Goal: Task Accomplishment & Management: Complete application form

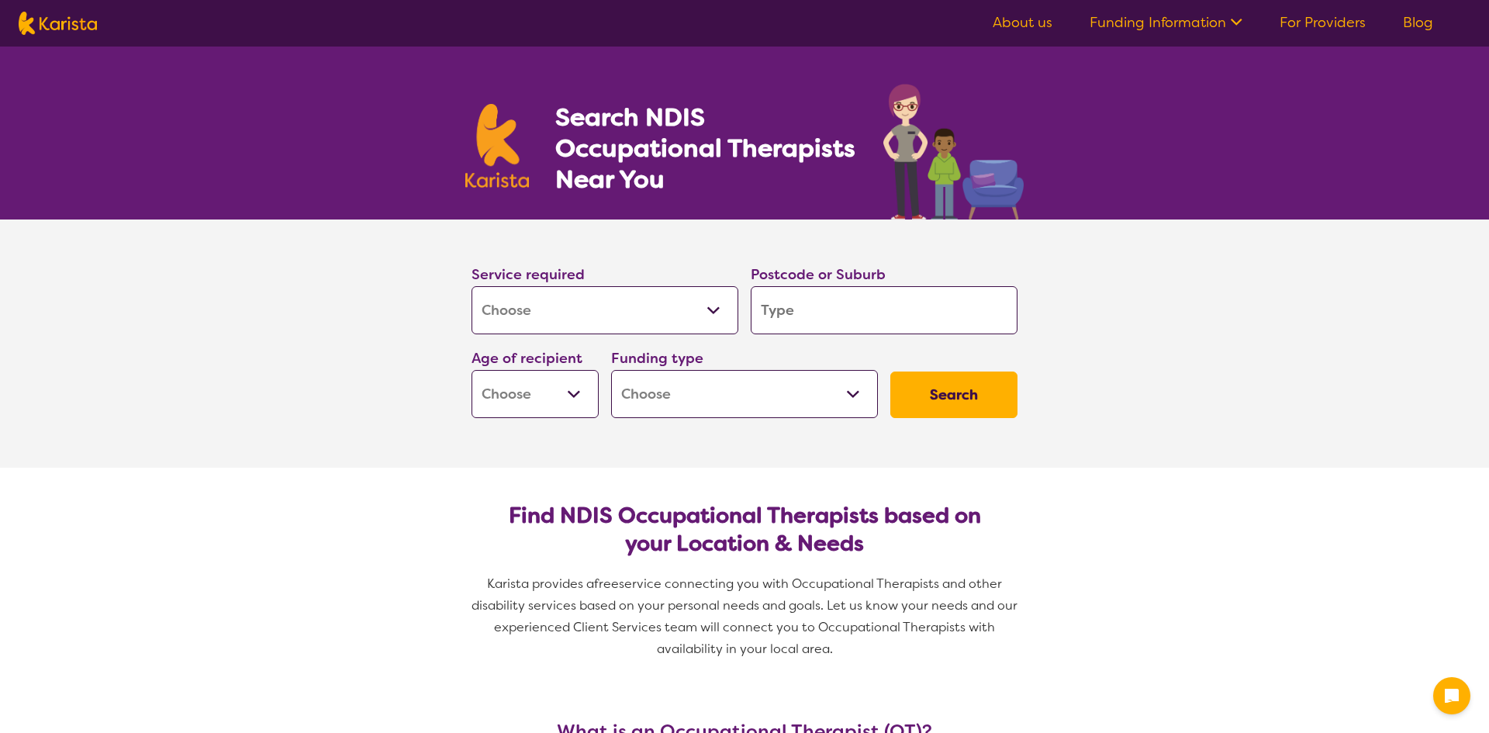
select select "[MEDICAL_DATA]"
click at [518, 304] on select "Allied Health Assistant Assessment ([MEDICAL_DATA] or [MEDICAL_DATA]) Behaviour…" at bounding box center [604, 310] width 267 height 48
click at [851, 324] on input "search" at bounding box center [884, 310] width 267 height 48
type input "2"
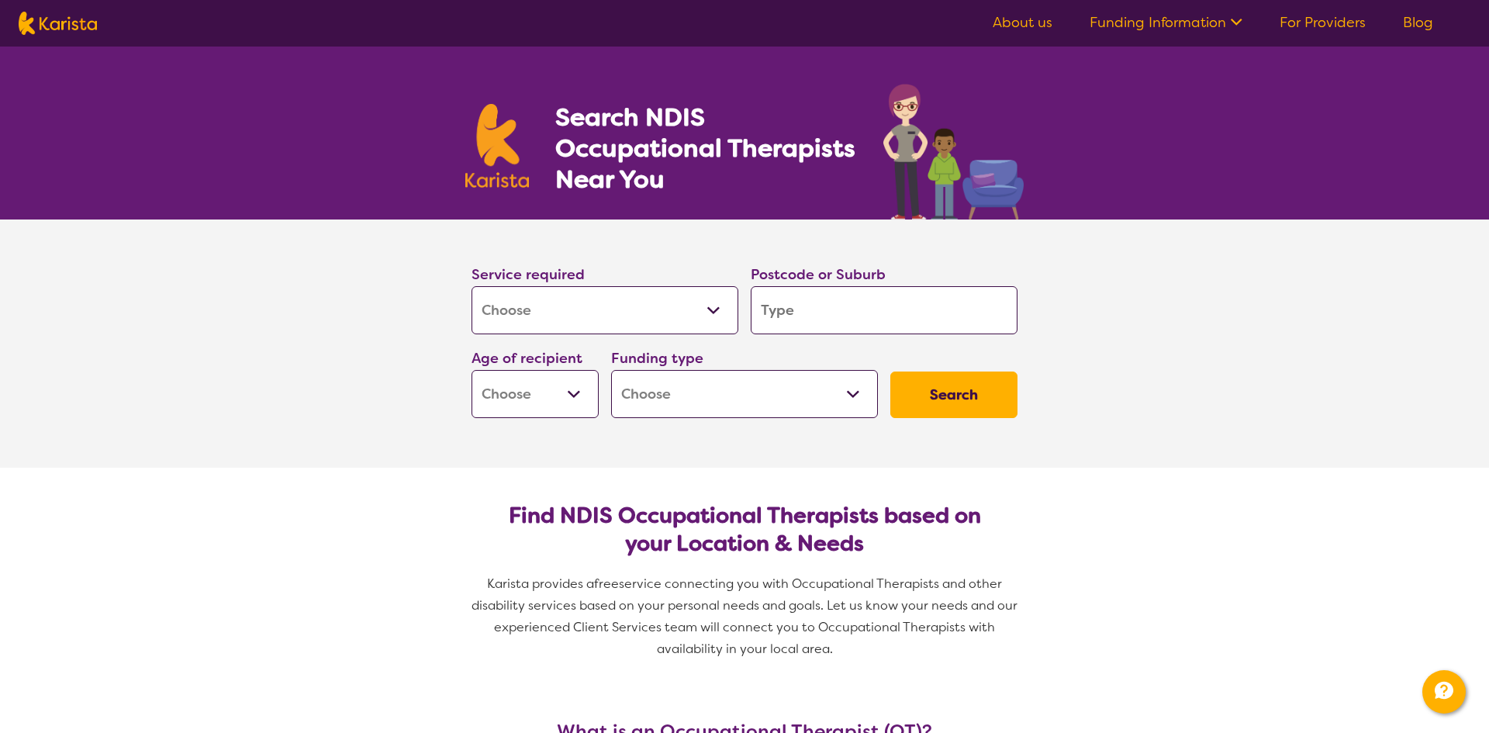
type input "2"
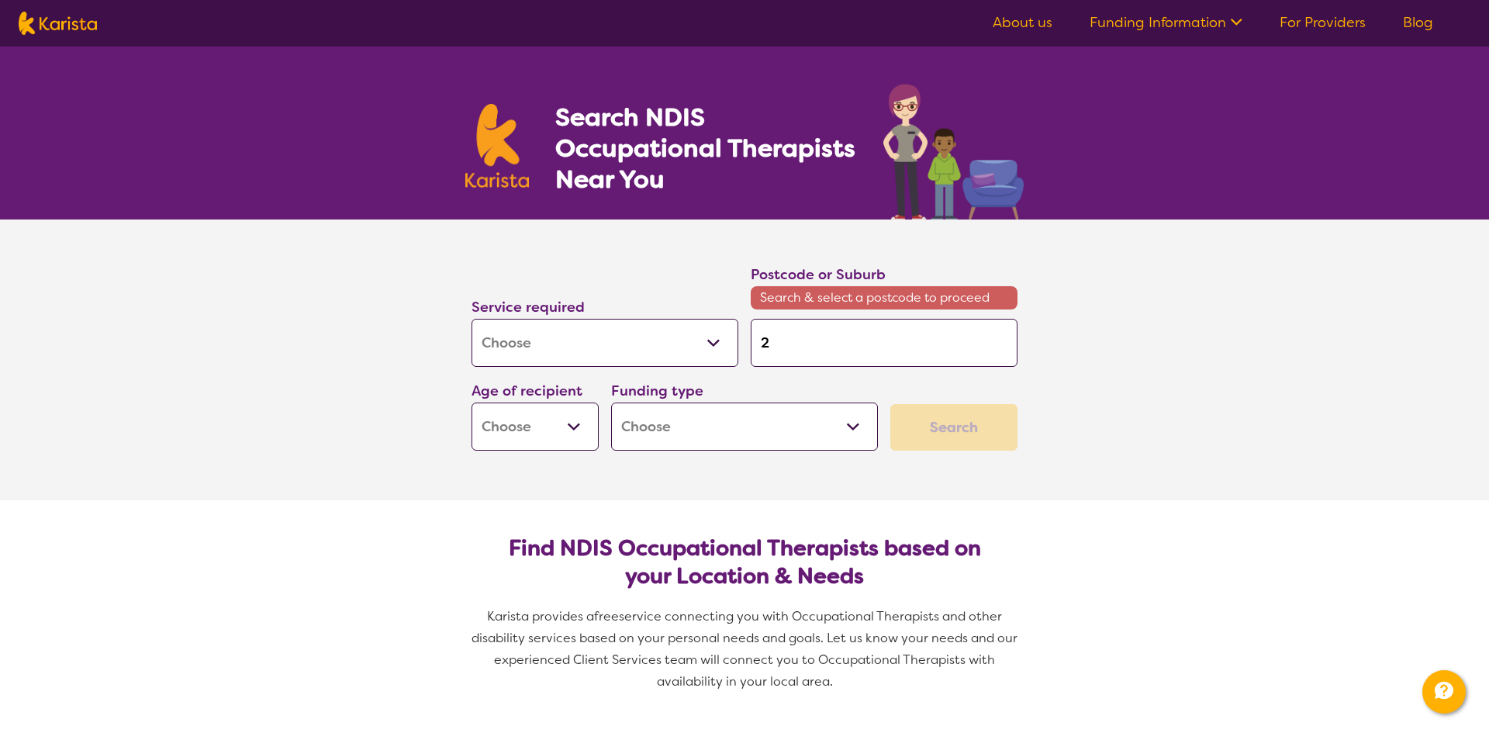
type input "27"
type input "277"
type input "2770"
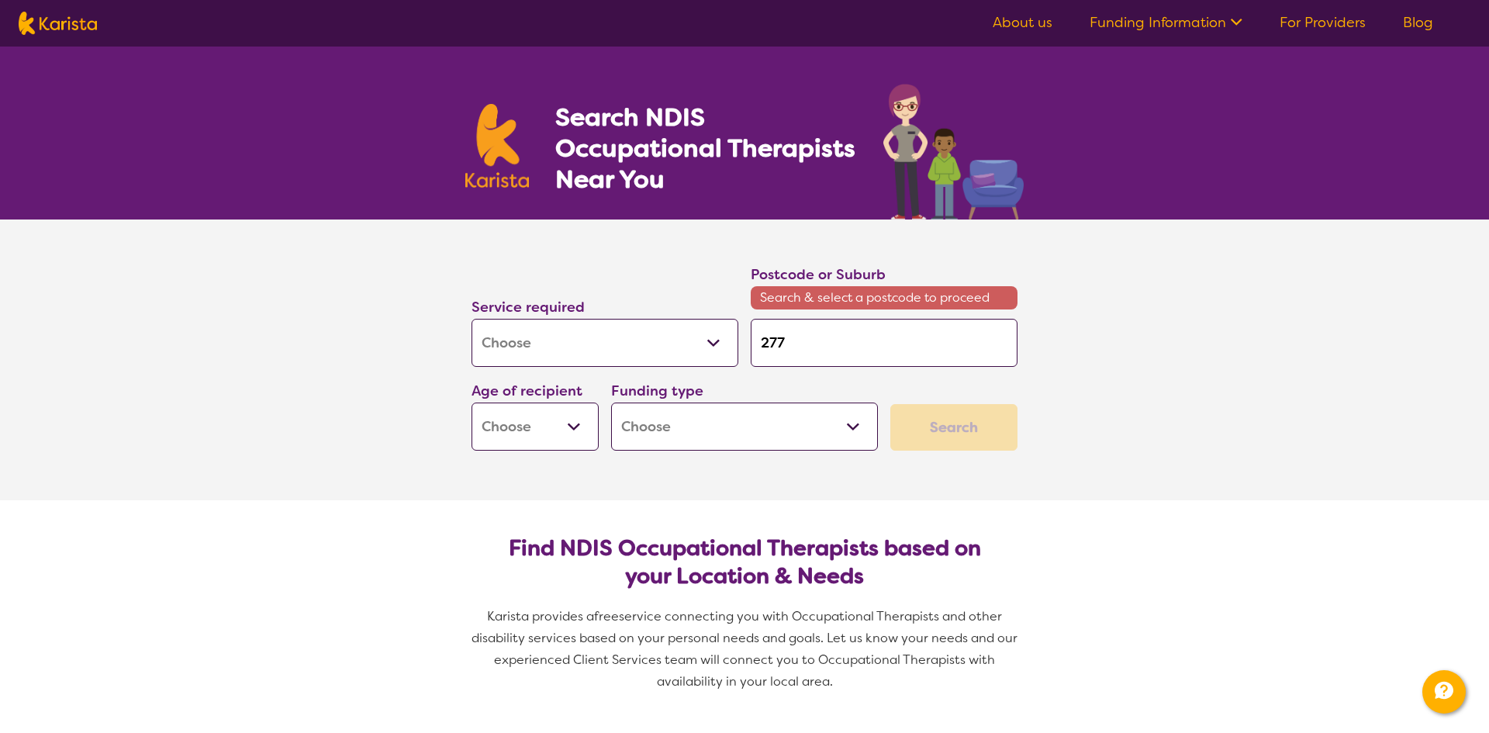
type input "2770"
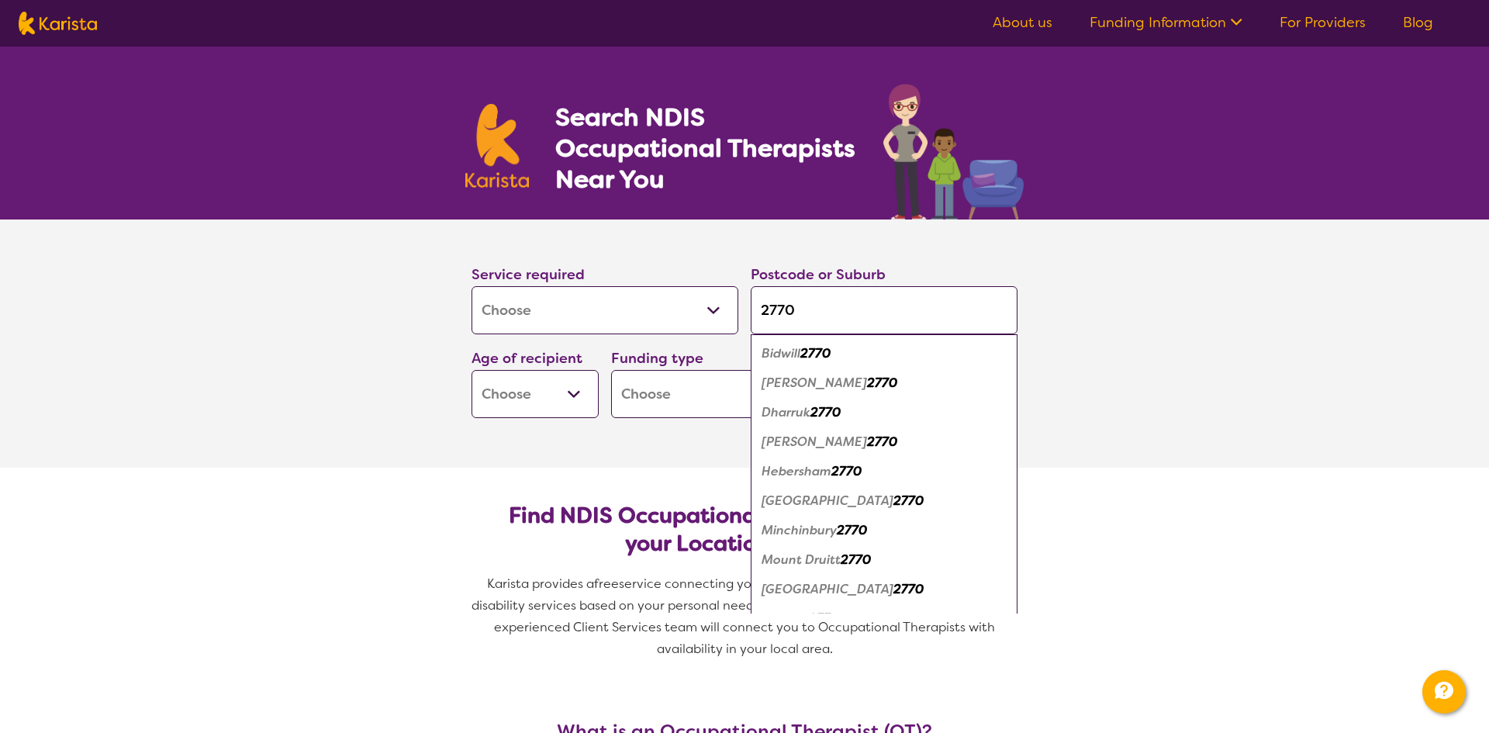
type input "2770"
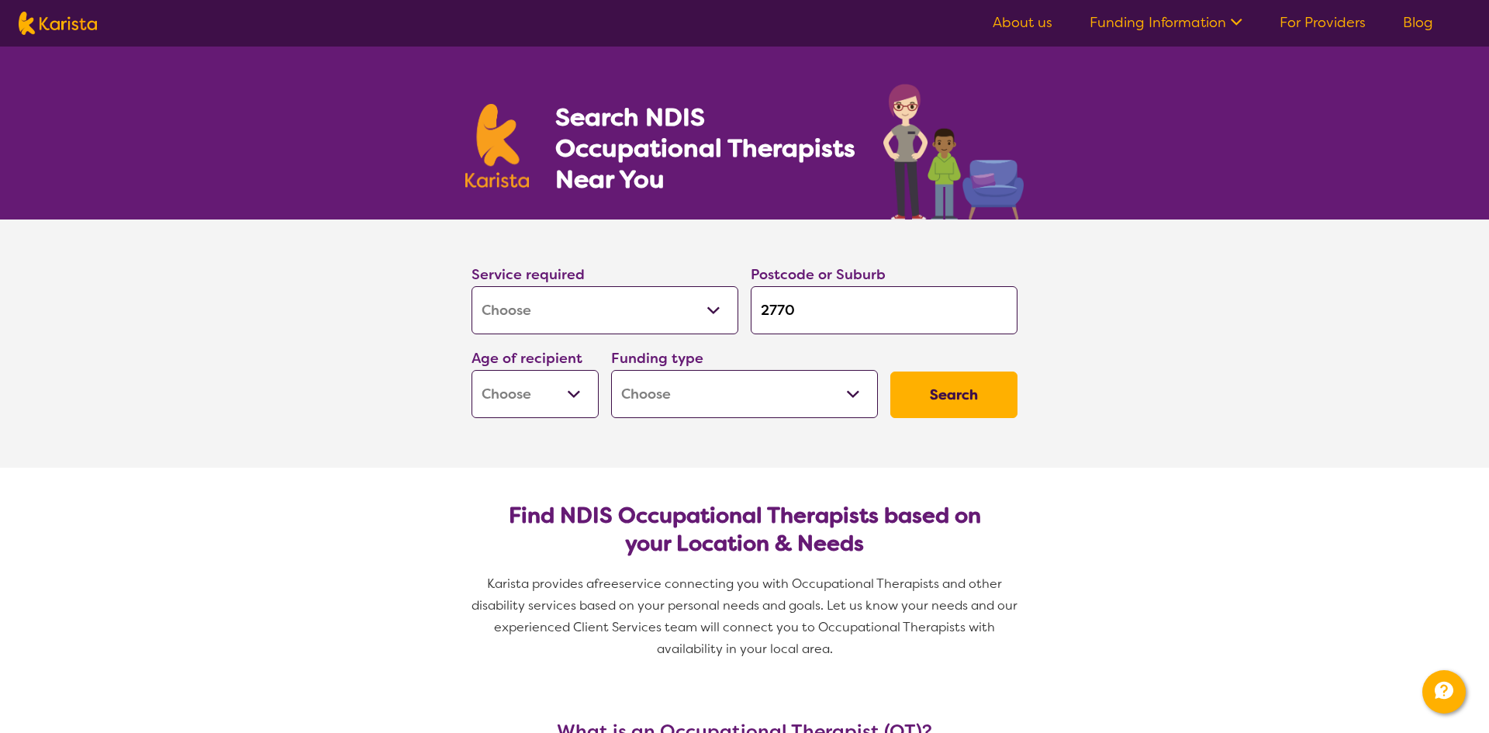
click at [547, 406] on select "Early Childhood - 0 to 9 Child - 10 to 11 Adolescent - 12 to 17 Adult - 18 to 6…" at bounding box center [534, 394] width 127 height 48
select select "AD"
click at [471, 370] on select "Early Childhood - 0 to 9 Child - 10 to 11 Adolescent - 12 to 17 Adult - 18 to 6…" at bounding box center [534, 394] width 127 height 48
select select "AD"
click at [762, 406] on select "Home Care Package (HCP) National Disability Insurance Scheme (NDIS) I don't know" at bounding box center [744, 394] width 267 height 48
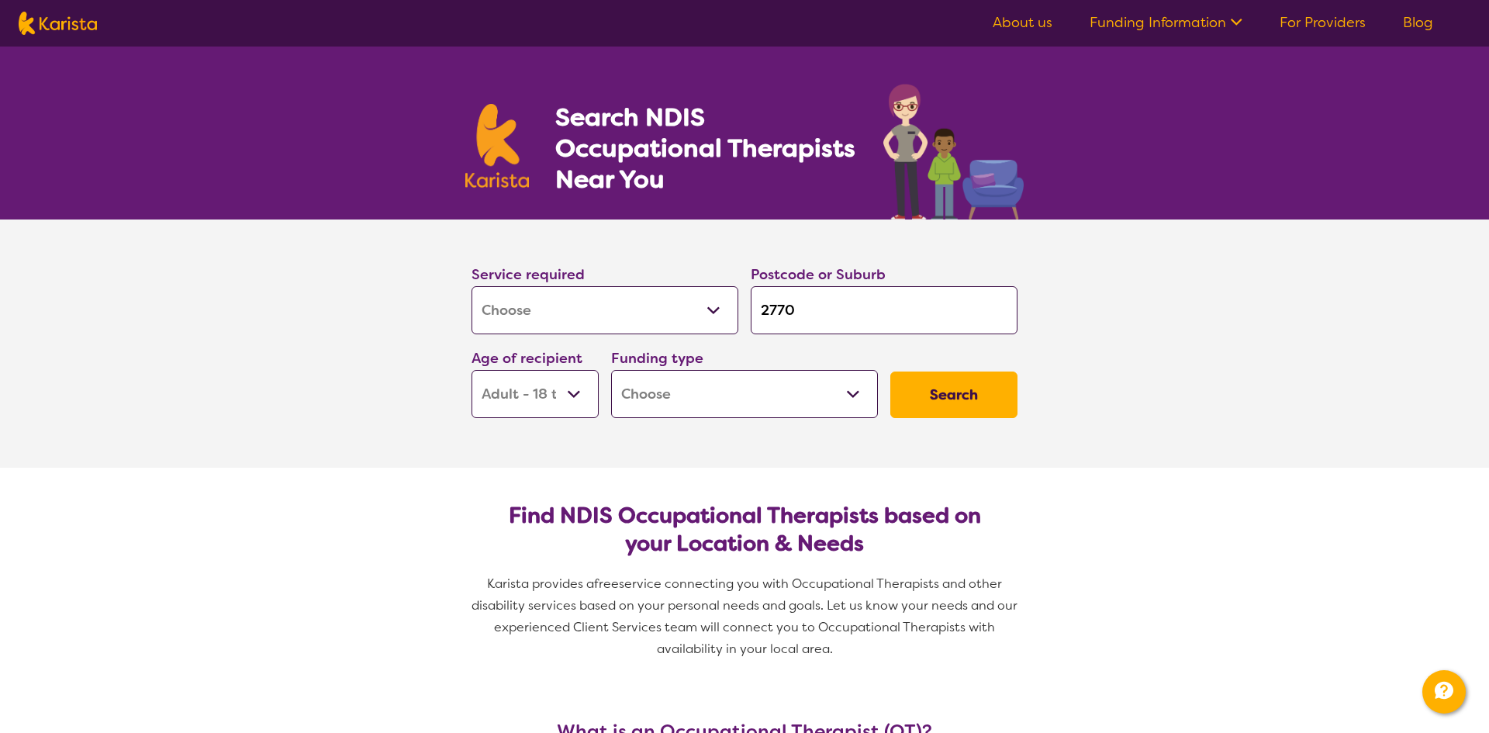
select select "NDIS"
click at [611, 370] on select "Home Care Package (HCP) National Disability Insurance Scheme (NDIS) I don't know" at bounding box center [744, 394] width 267 height 48
select select "NDIS"
click at [954, 391] on button "Search" at bounding box center [953, 394] width 127 height 47
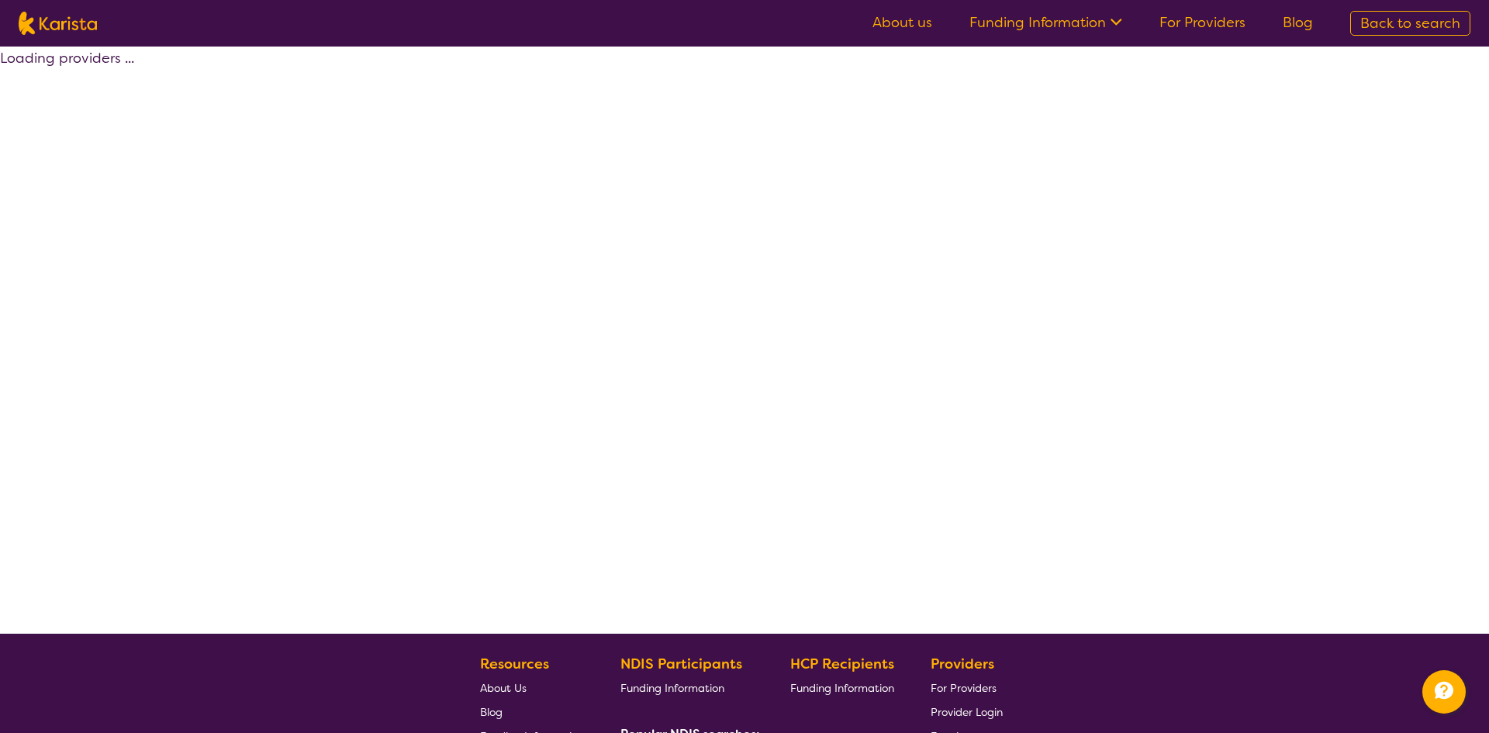
select select "by_score"
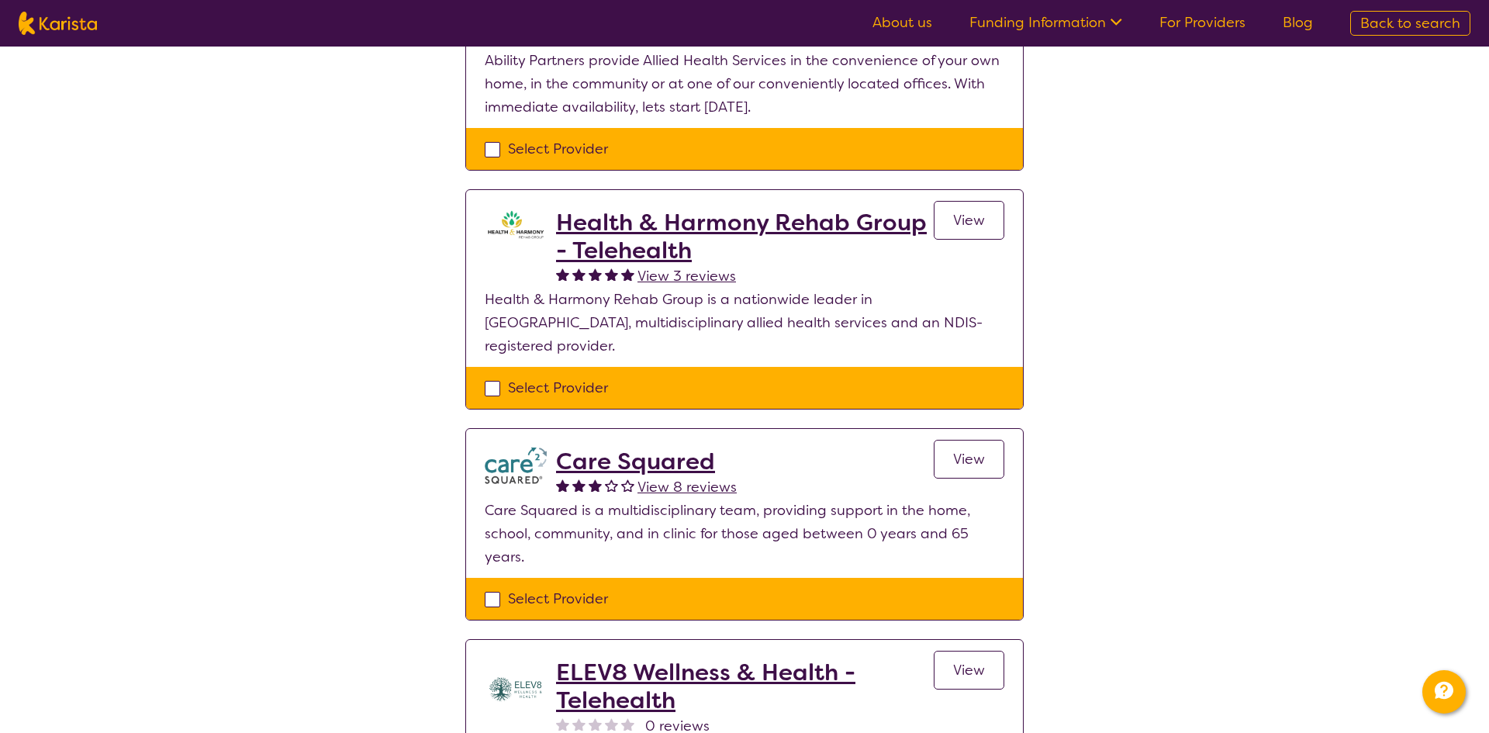
scroll to position [1297, 0]
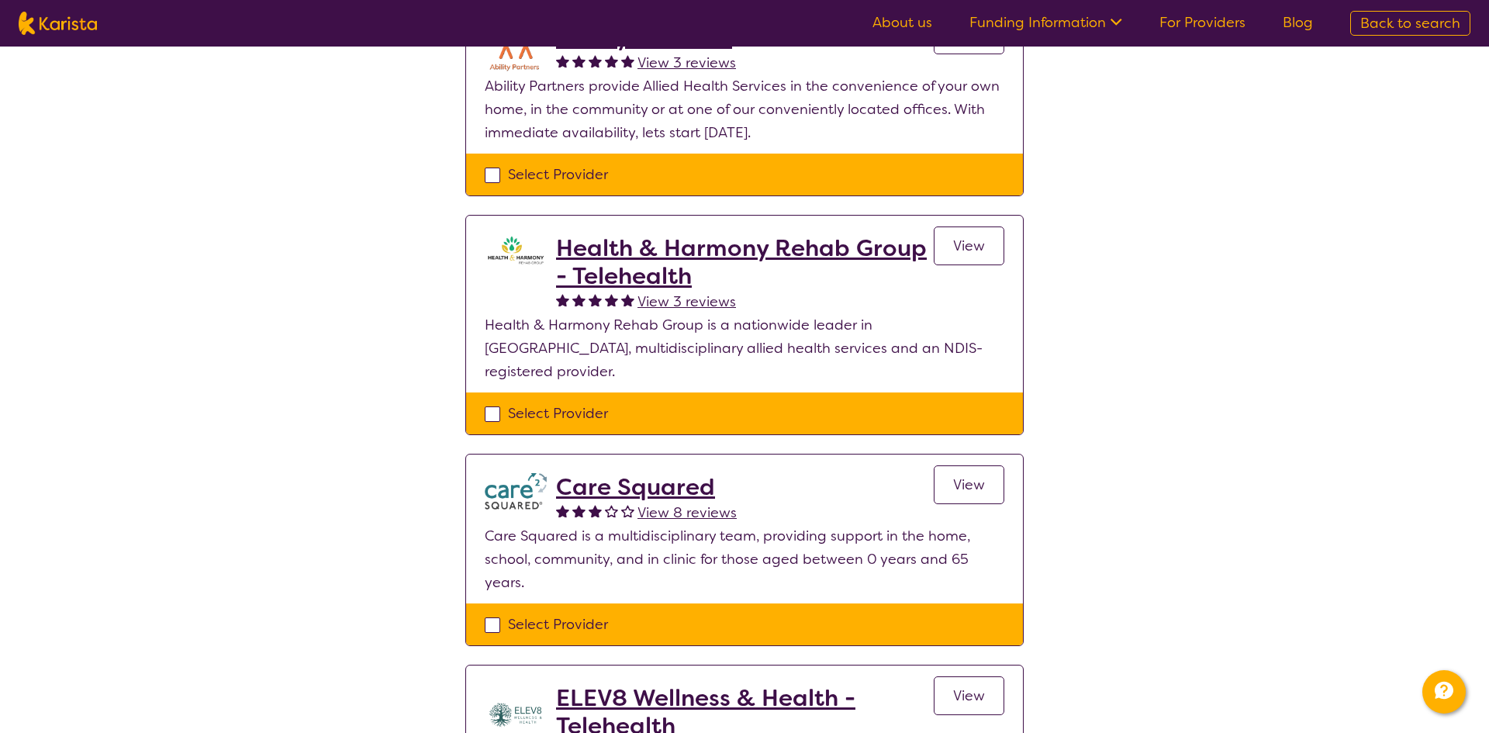
click at [626, 244] on h2 "Health & Harmony Rehab Group - Telehealth" at bounding box center [745, 262] width 378 height 56
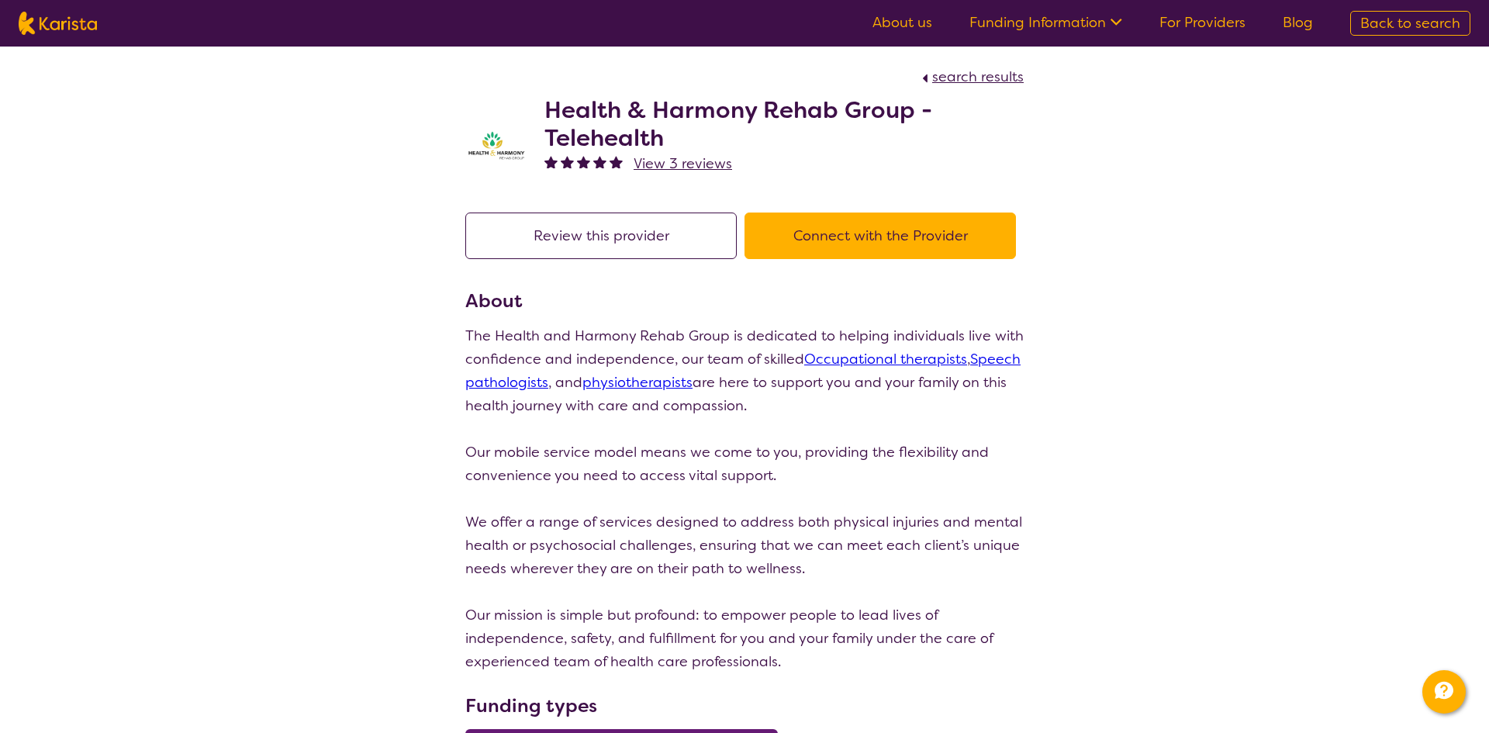
click at [865, 249] on button "Connect with the Provider" at bounding box center [879, 235] width 271 height 47
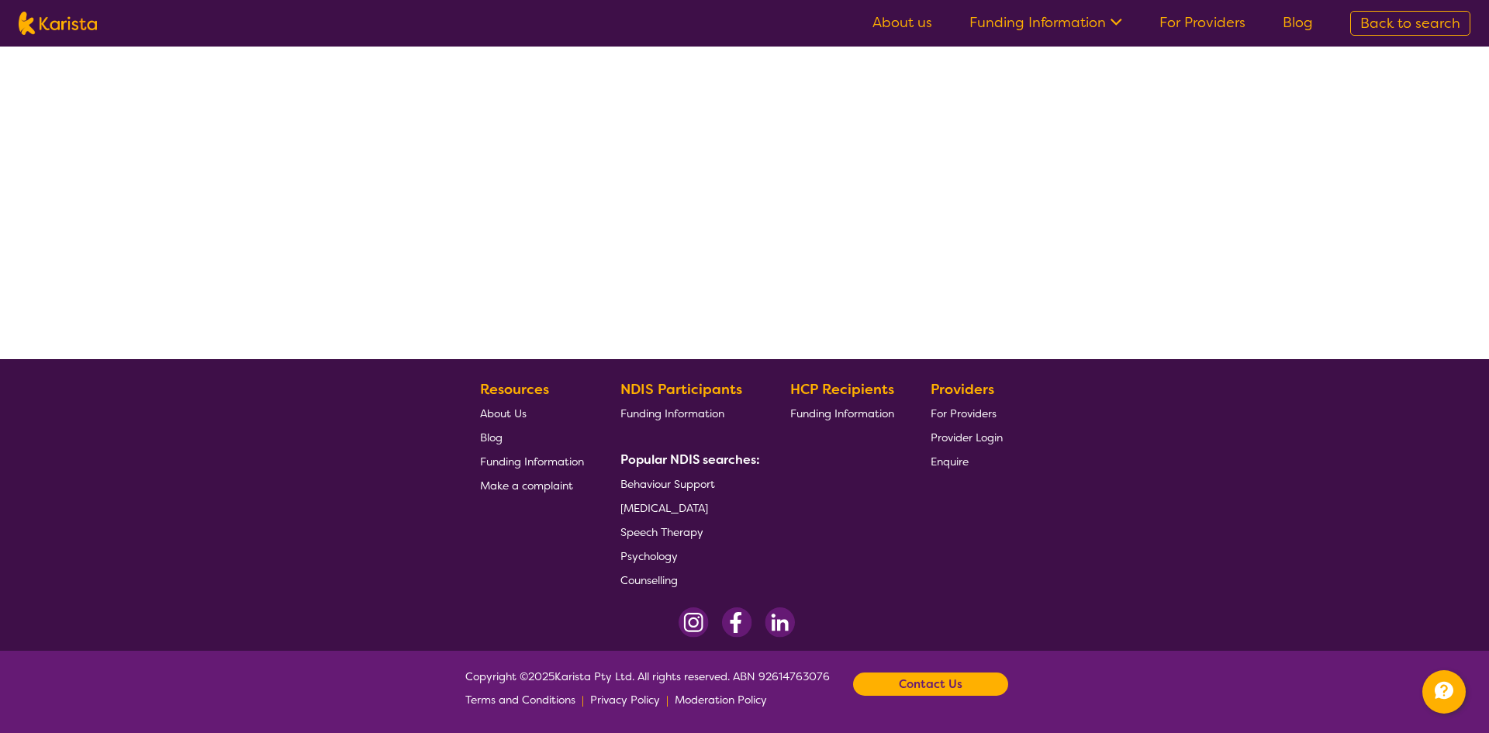
select select "by_score"
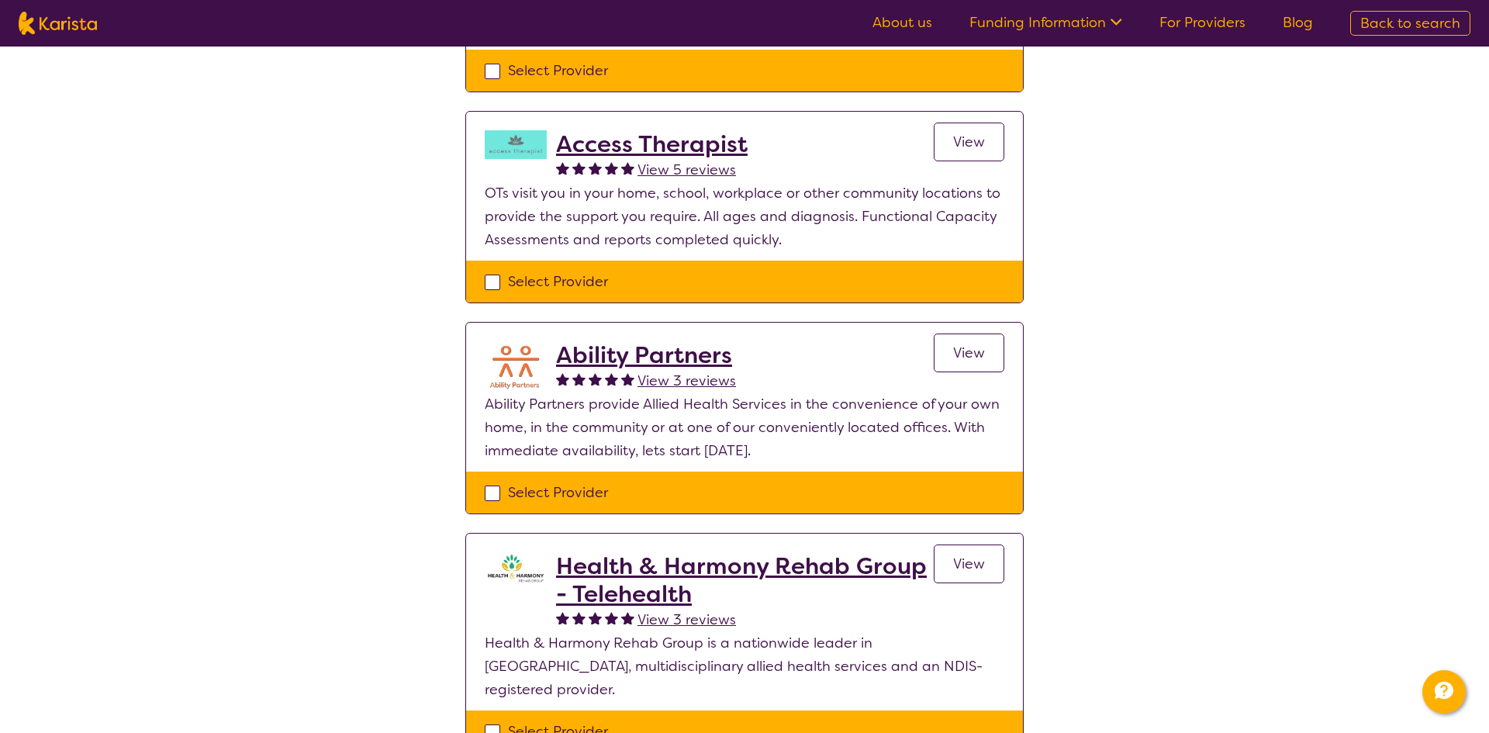
scroll to position [979, 0]
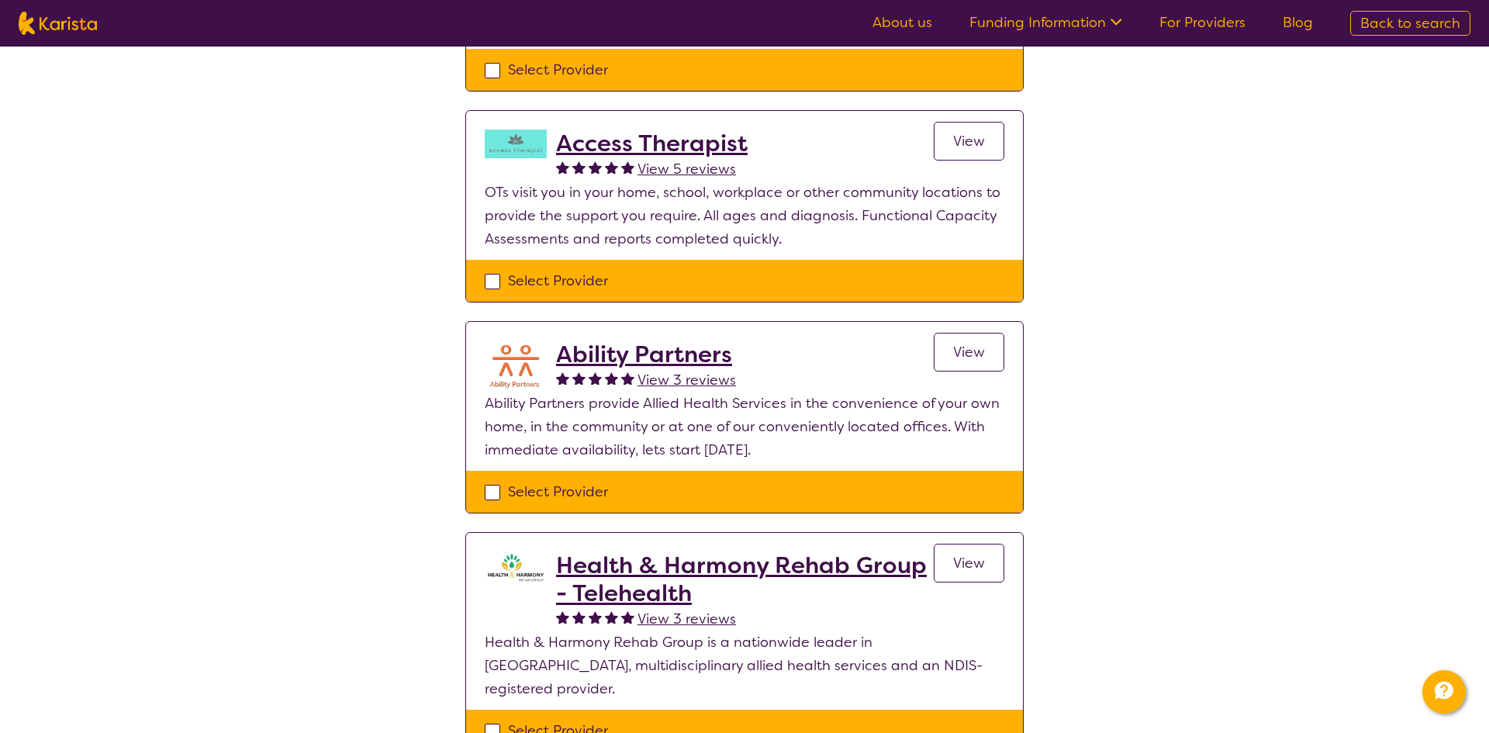
click at [959, 343] on span "View" at bounding box center [969, 352] width 32 height 19
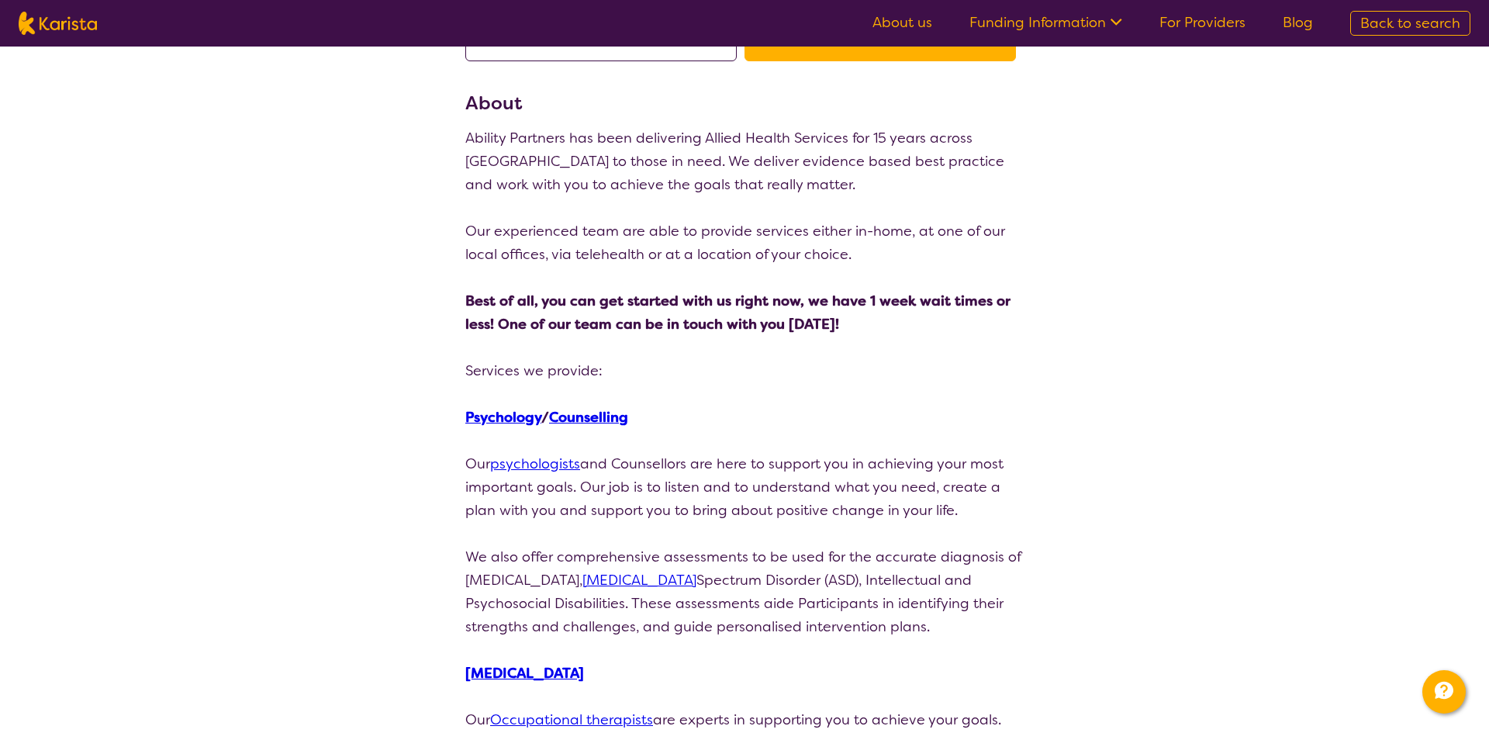
scroll to position [174, 0]
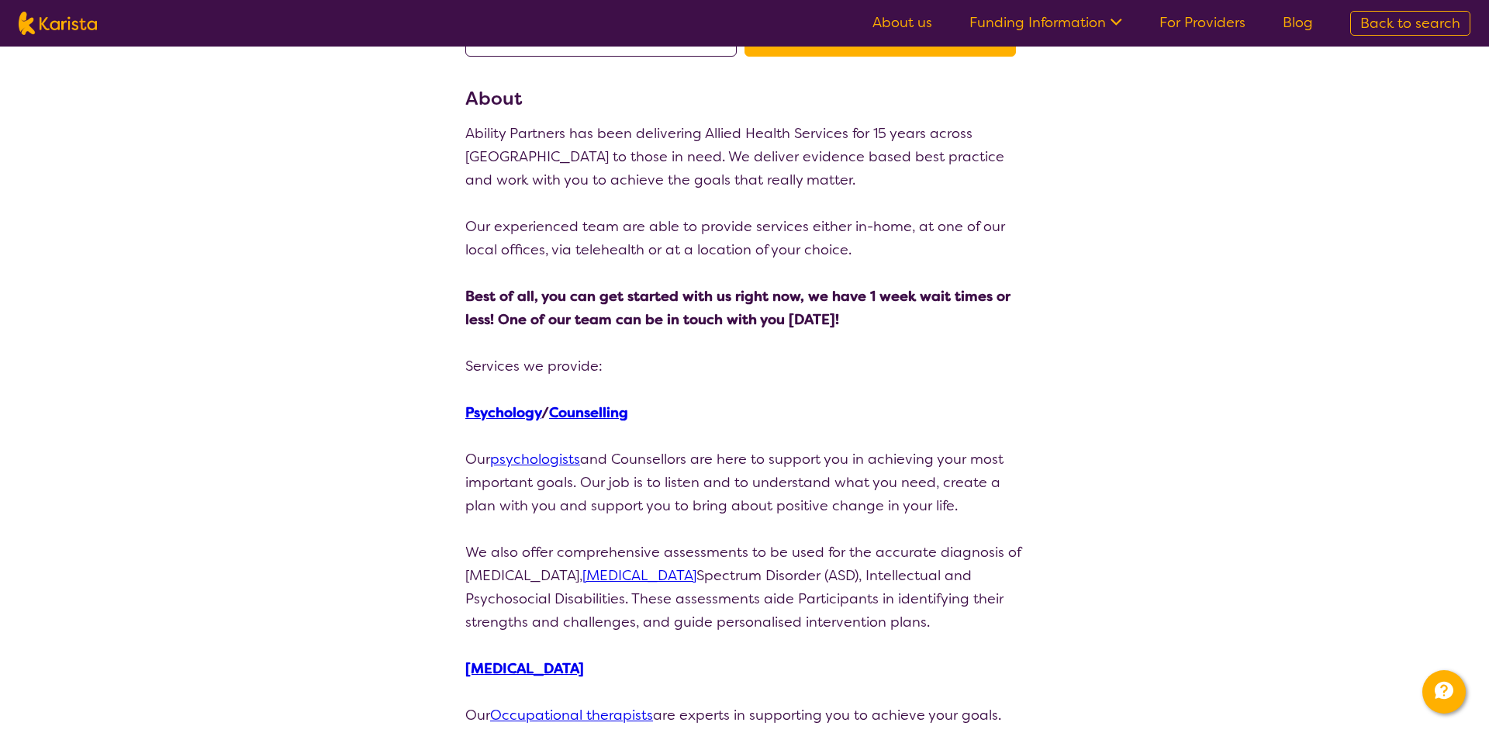
scroll to position [979, 0]
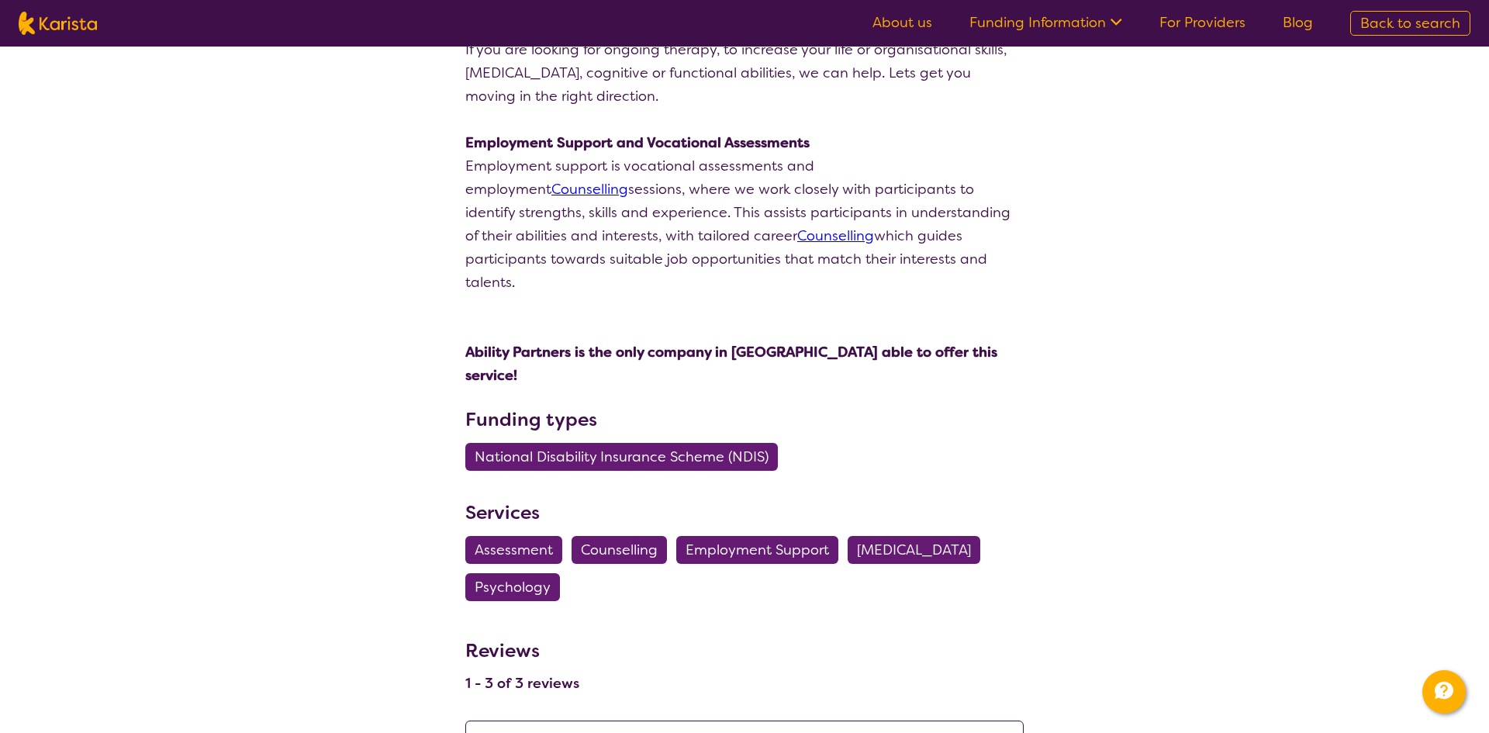
select select "by_score"
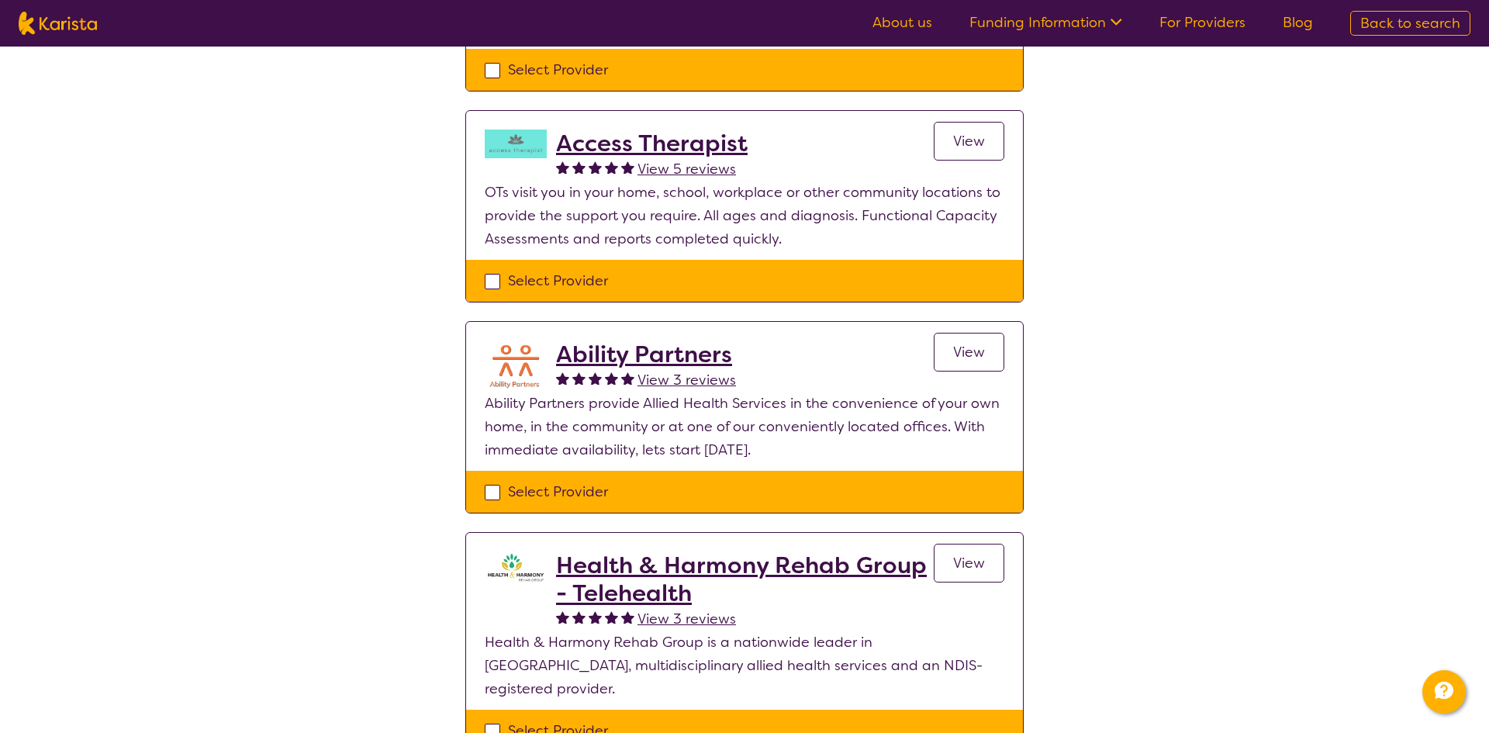
click at [993, 546] on link "View" at bounding box center [969, 563] width 71 height 39
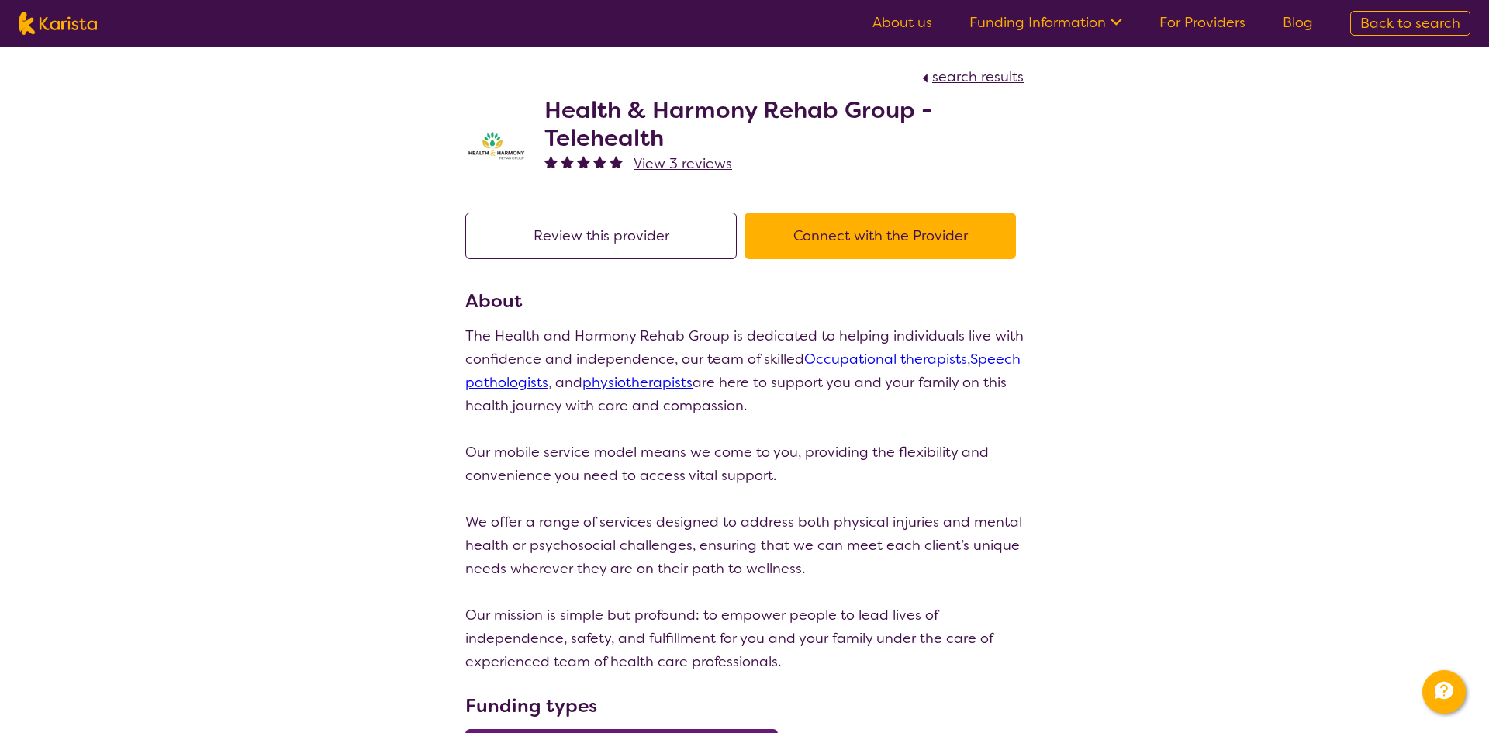
click at [821, 244] on button "Connect with the Provider" at bounding box center [879, 235] width 271 height 47
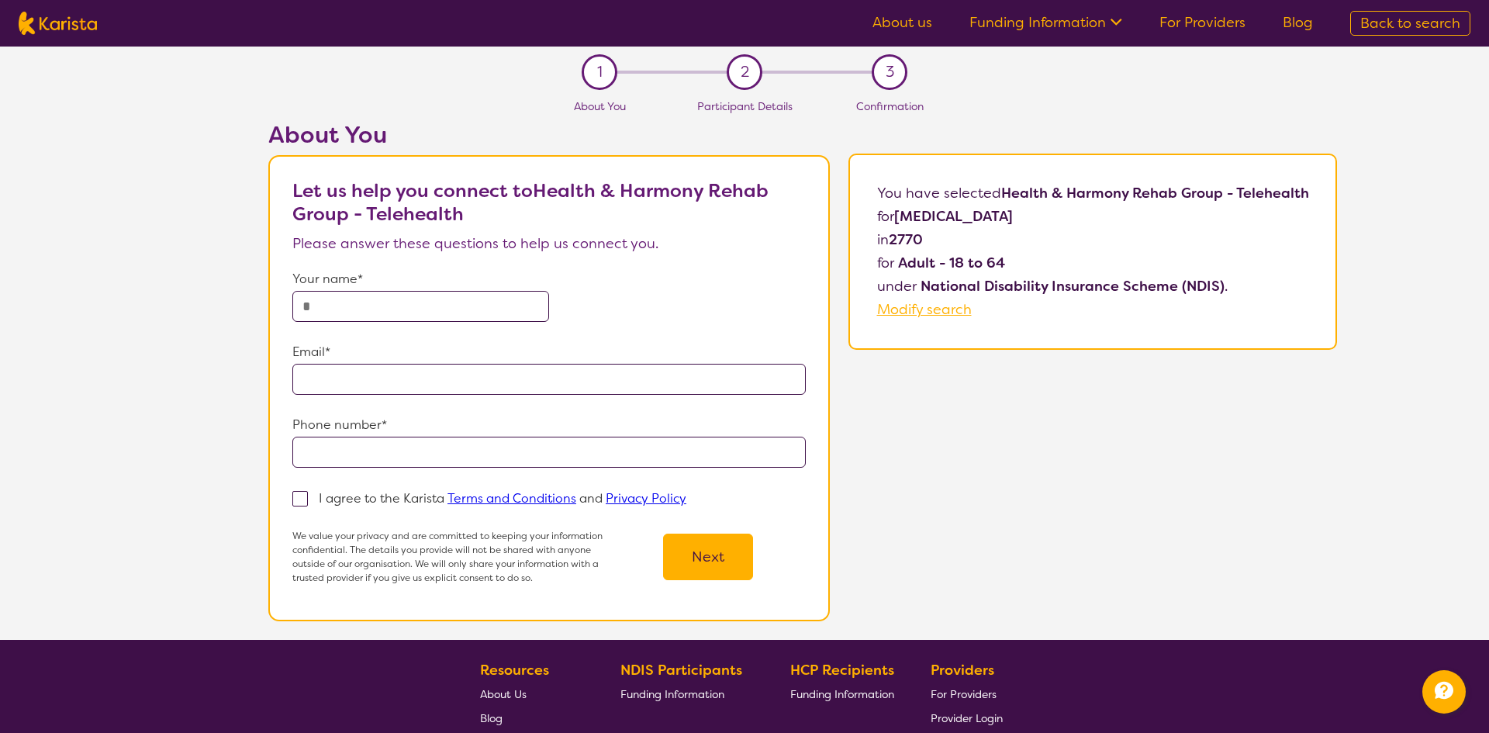
click at [352, 311] on input "text" at bounding box center [420, 306] width 257 height 31
type input "*******"
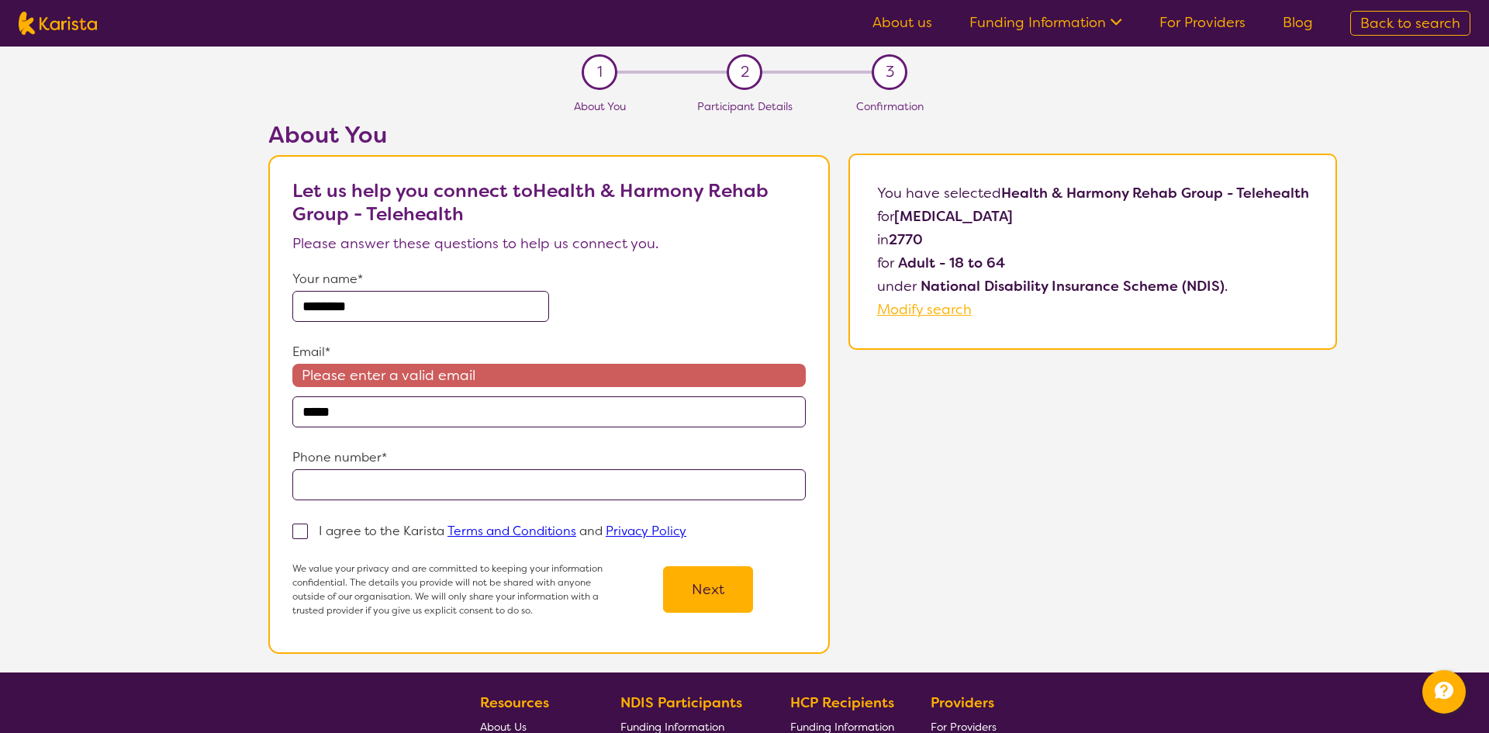
type input "**********"
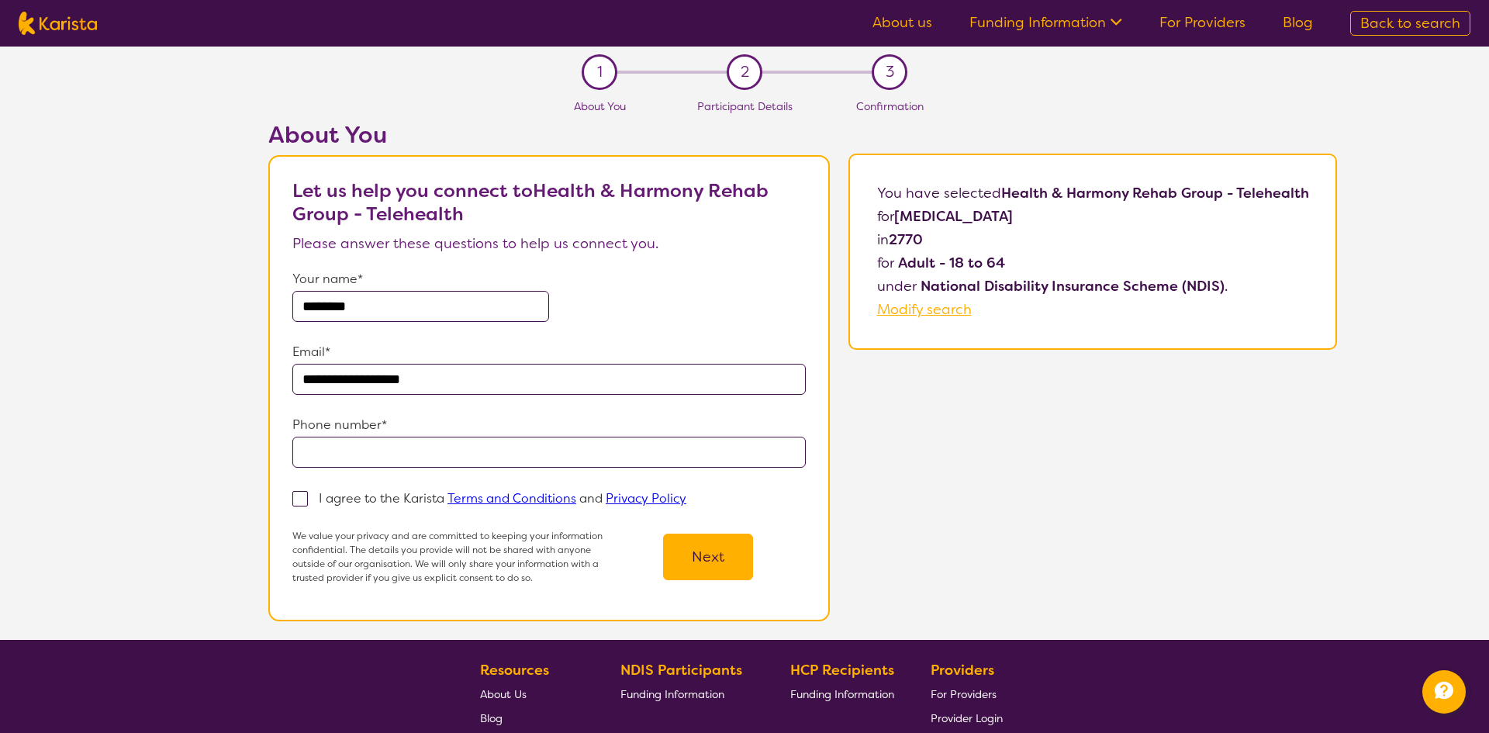
click at [394, 458] on input "tel" at bounding box center [548, 452] width 513 height 31
type input "**********"
click at [302, 502] on span at bounding box center [300, 499] width 16 height 16
click at [686, 502] on input "I agree to the Karista Terms and Conditions and Privacy Policy" at bounding box center [691, 497] width 10 height 10
checkbox input "true"
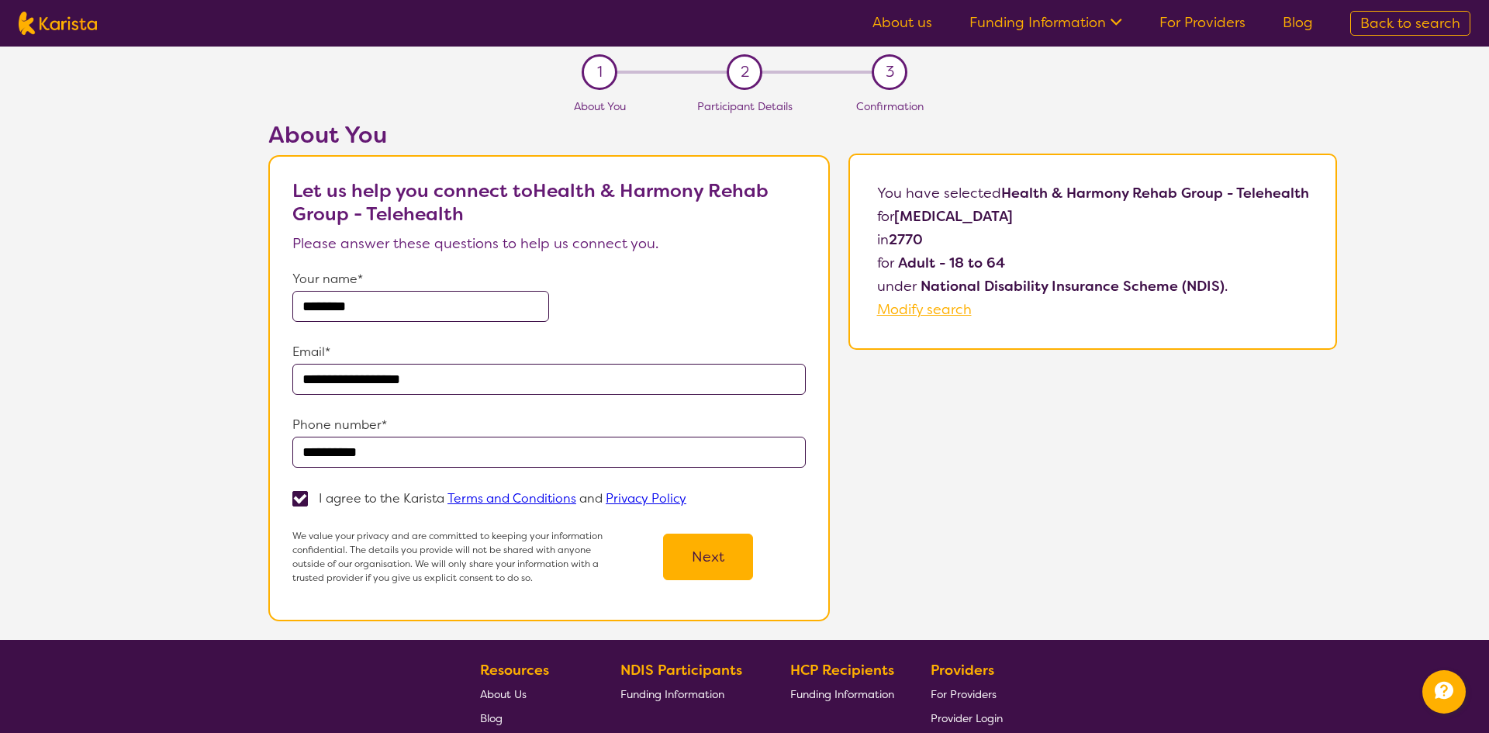
click at [695, 565] on button "Next" at bounding box center [708, 557] width 90 height 47
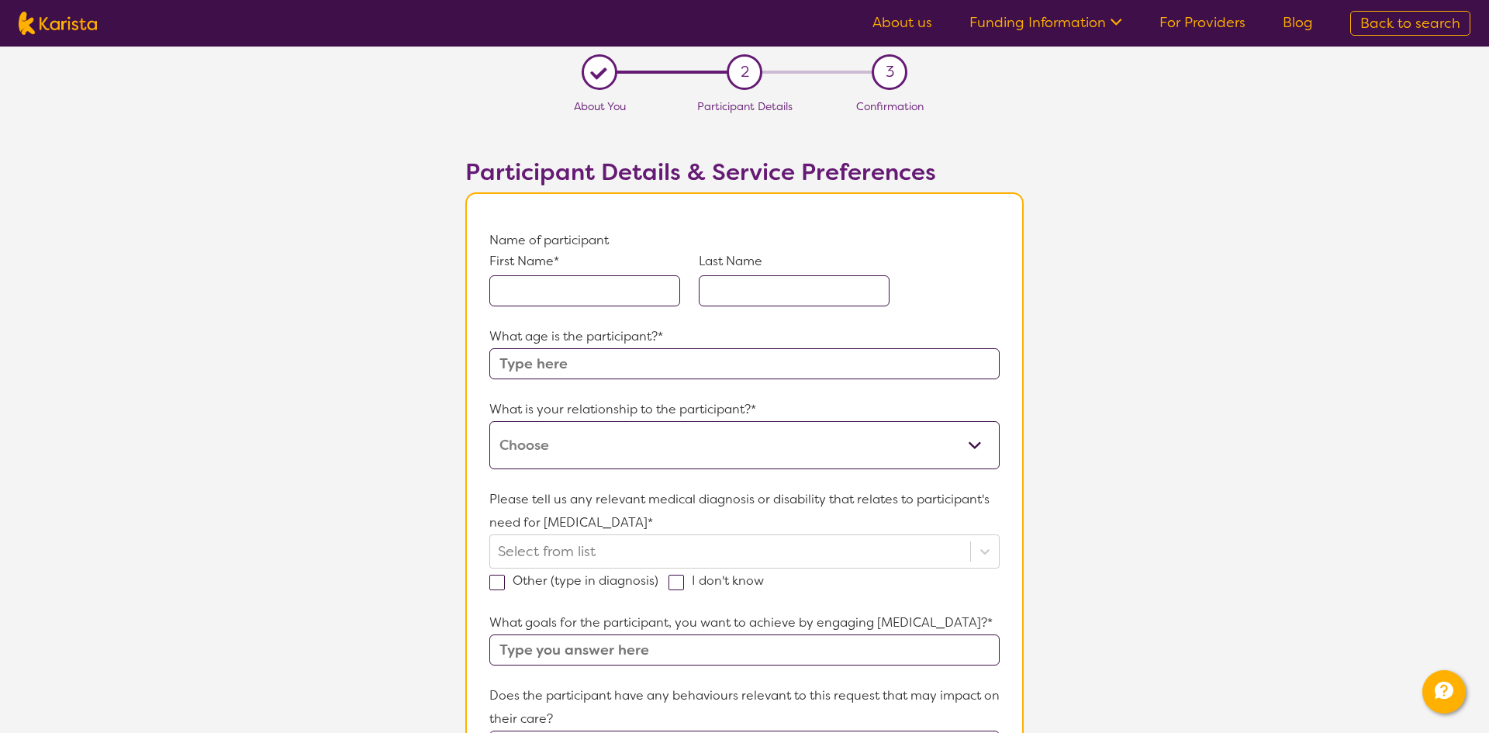
click at [536, 288] on input "text" at bounding box center [584, 290] width 191 height 31
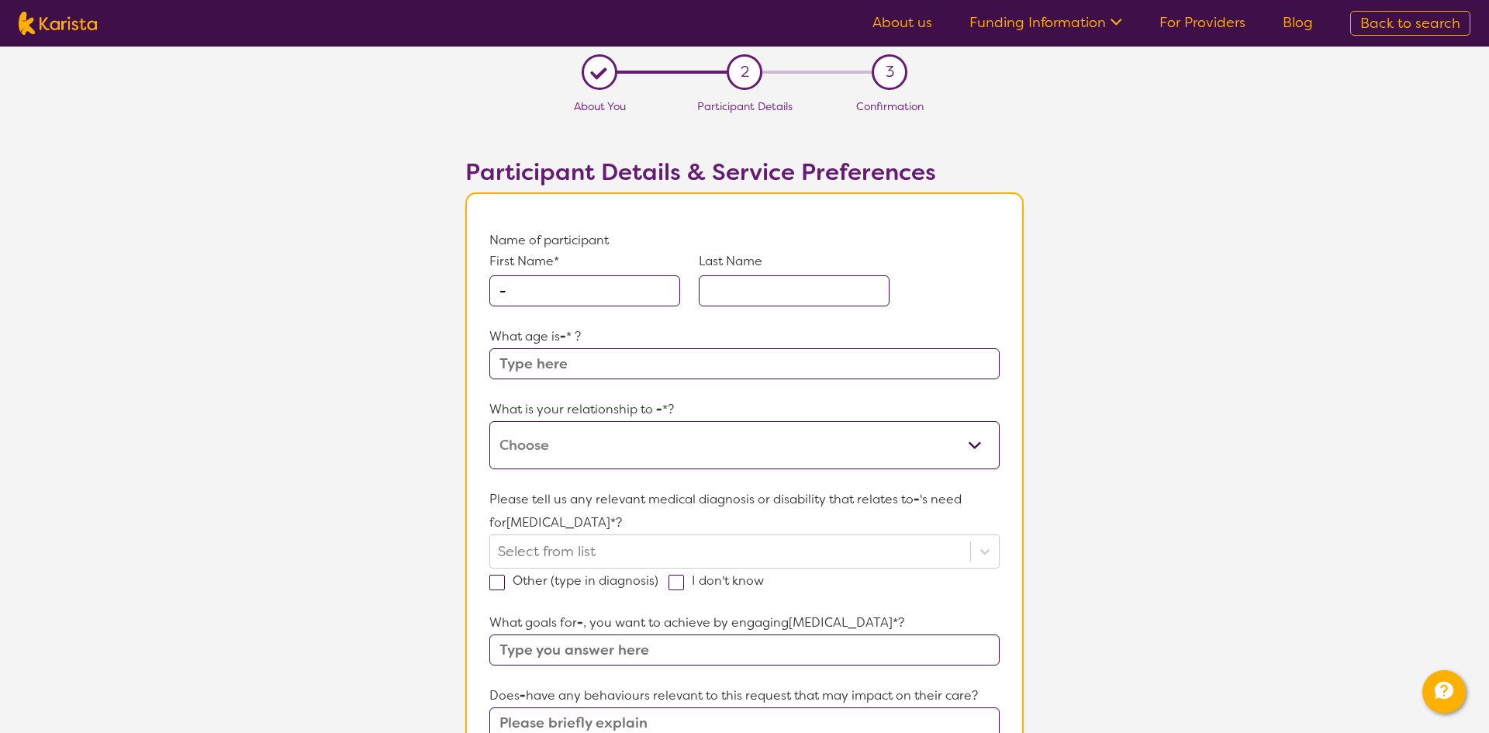
click at [731, 302] on input "text" at bounding box center [794, 290] width 191 height 31
drag, startPoint x: 561, startPoint y: 292, endPoint x: 477, endPoint y: 280, distance: 85.3
type input "Cat"
click at [744, 292] on input "text" at bounding box center [794, 290] width 191 height 31
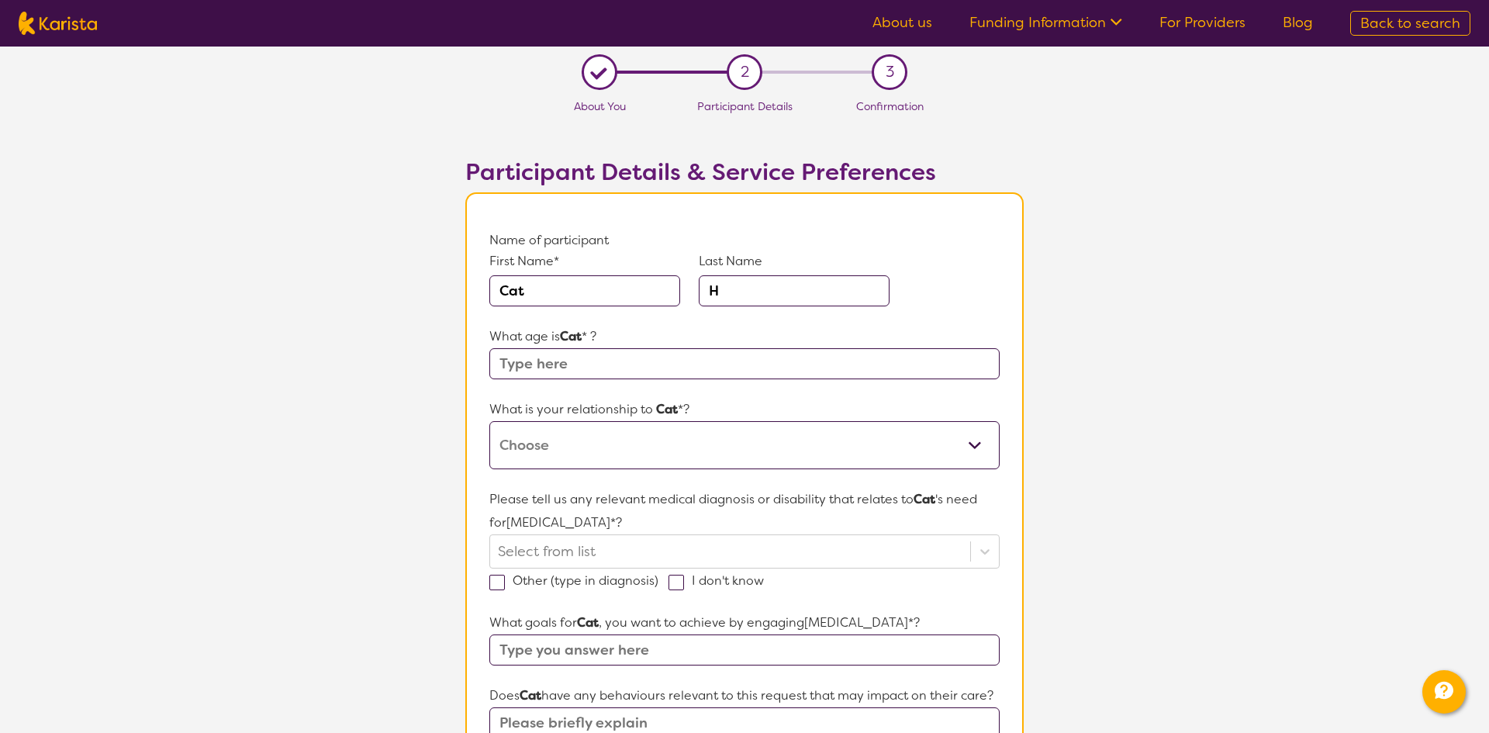
type input "H"
click at [529, 364] on input "text" at bounding box center [744, 363] width 510 height 31
type input "45"
click at [644, 450] on select "This request is for myself I am their parent I am their child I am their spouse…" at bounding box center [744, 445] width 510 height 48
select select "I am their Support Coordinator"
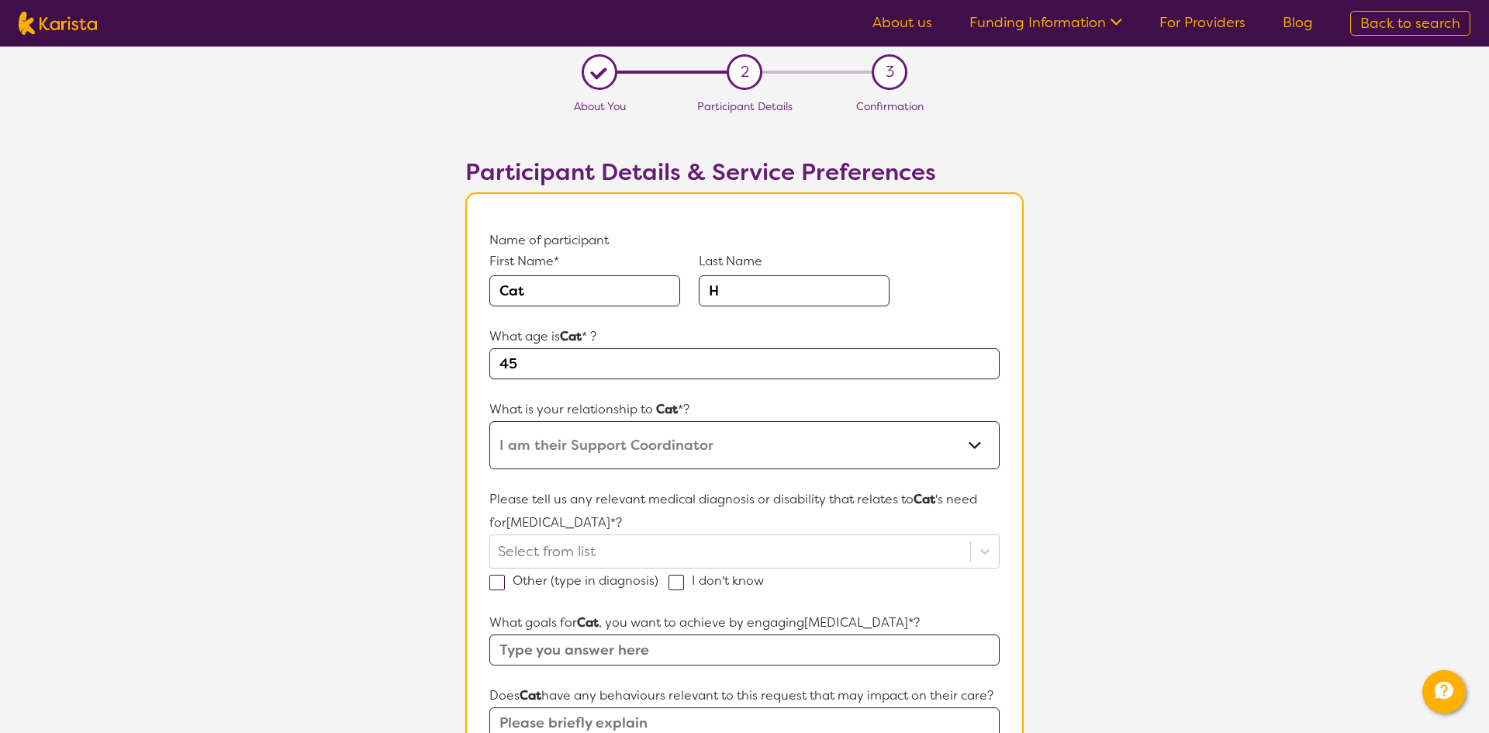
click at [489, 421] on select "This request is for myself I am their parent I am their child I am their spouse…" at bounding box center [744, 445] width 510 height 48
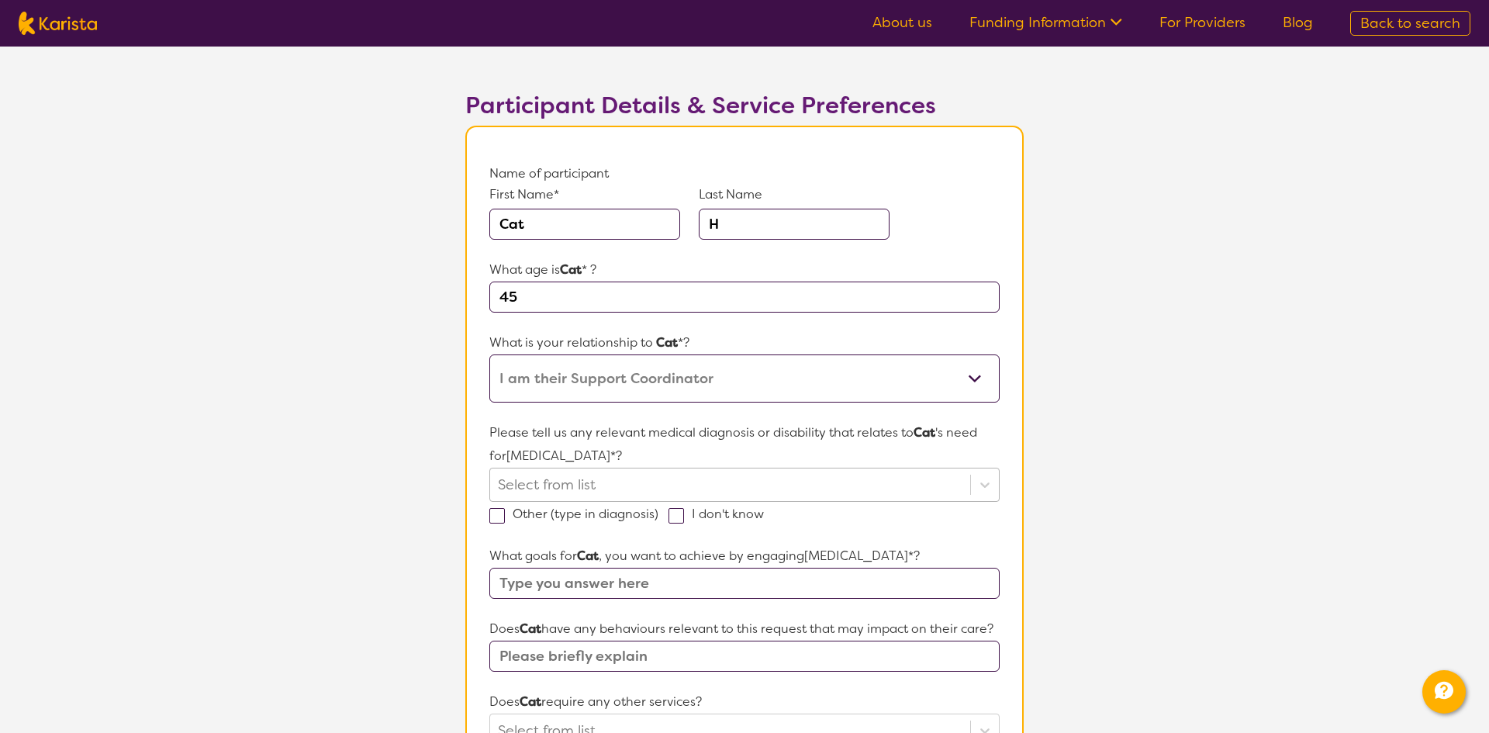
click at [599, 502] on div "Select from list" at bounding box center [744, 485] width 510 height 34
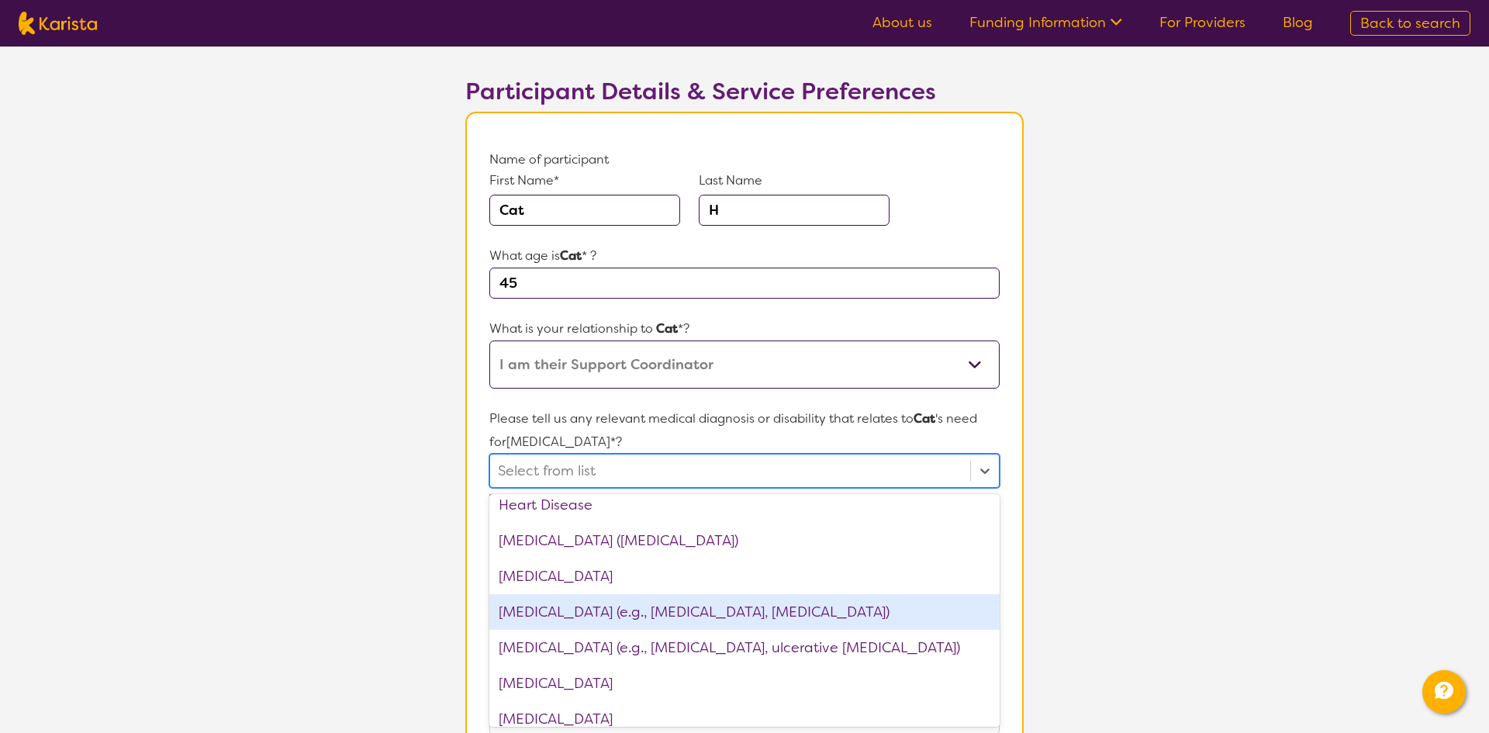
scroll to position [1259, 0]
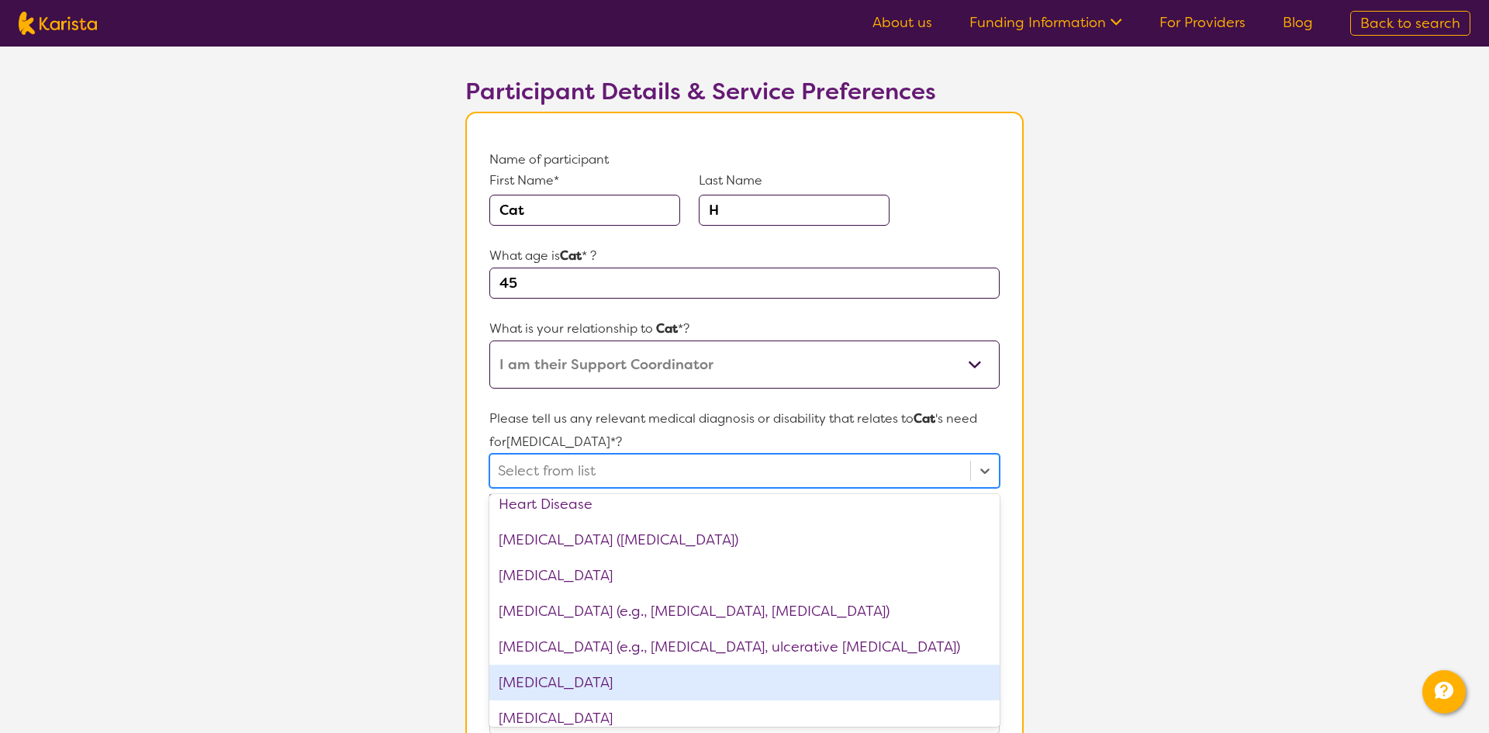
click at [568, 679] on div "Intellectual Disability" at bounding box center [744, 683] width 510 height 36
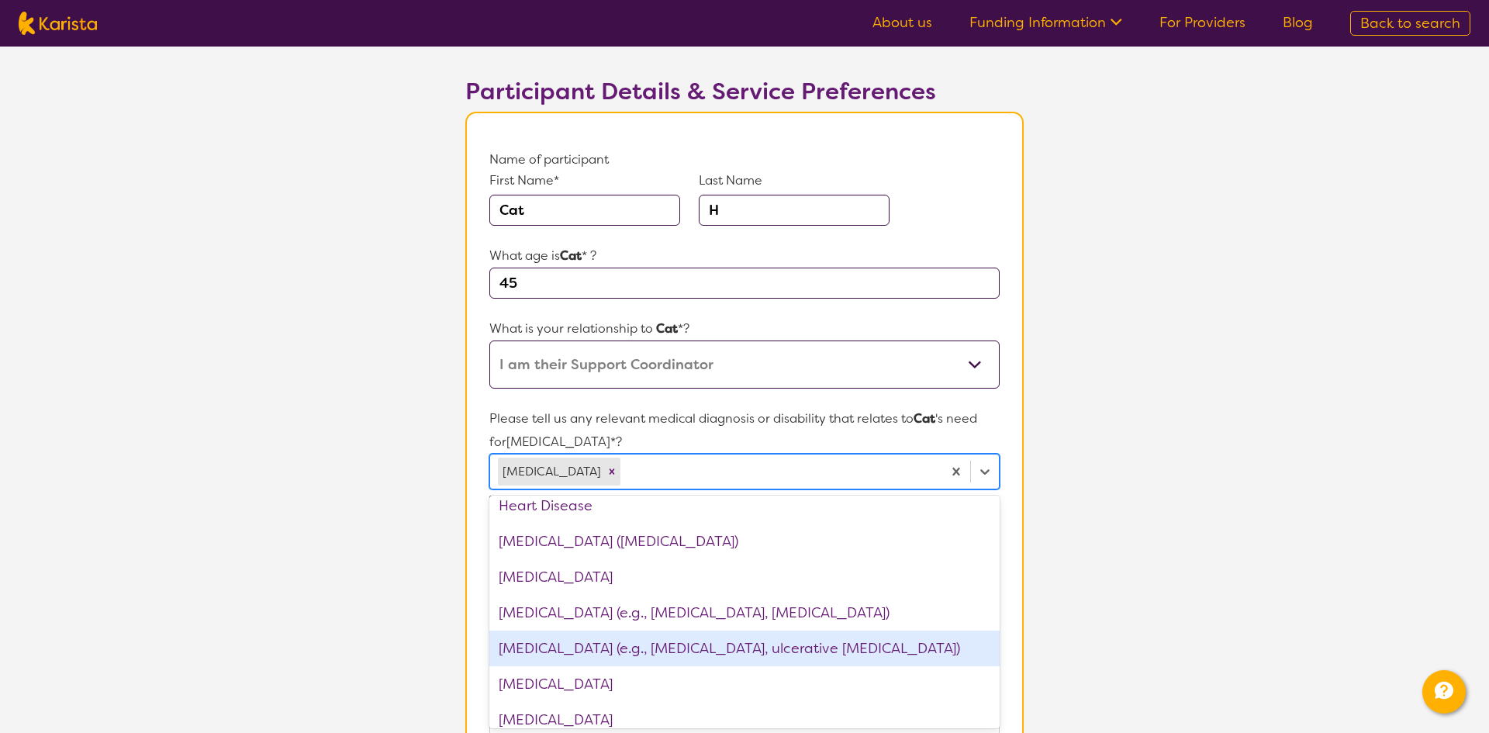
click at [340, 513] on section "L About You 2 Participant Details 3 Confirmation Participant Details & Service …" at bounding box center [744, 626] width 1489 height 1321
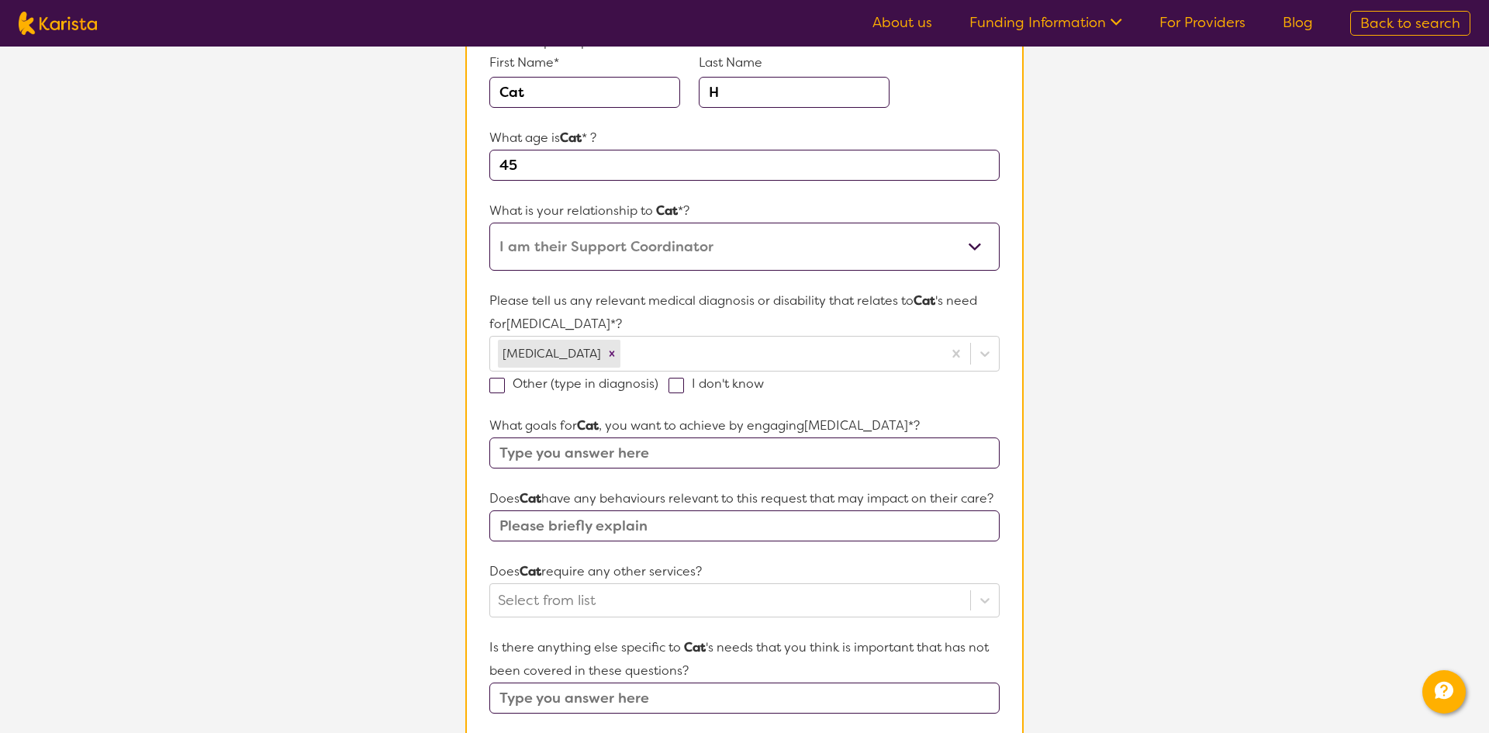
scroll to position [212, 0]
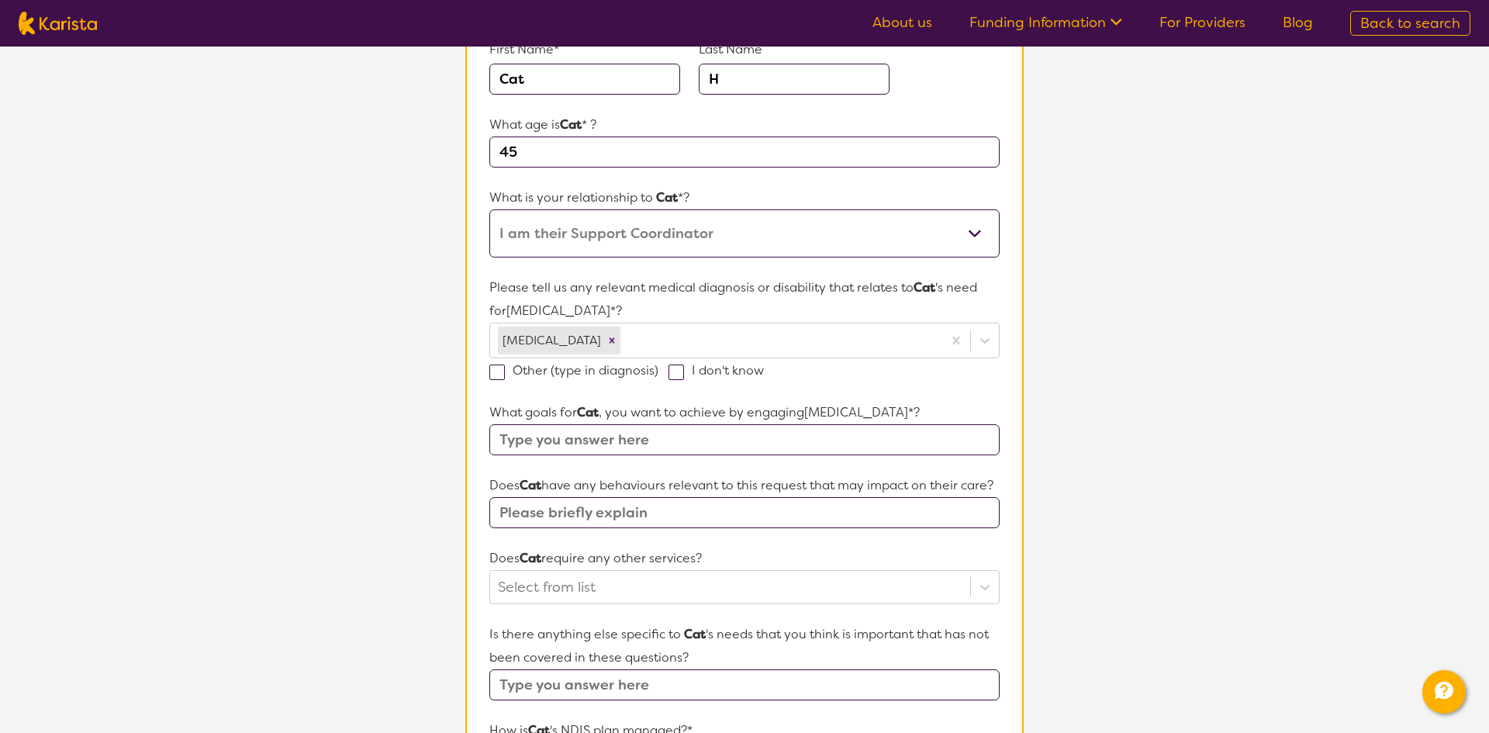
click at [627, 440] on input "text" at bounding box center [744, 439] width 510 height 31
type input "To determine Functional capacity to understand support needs."
click at [579, 516] on input "text" at bounding box center [744, 512] width 510 height 31
type input "no"
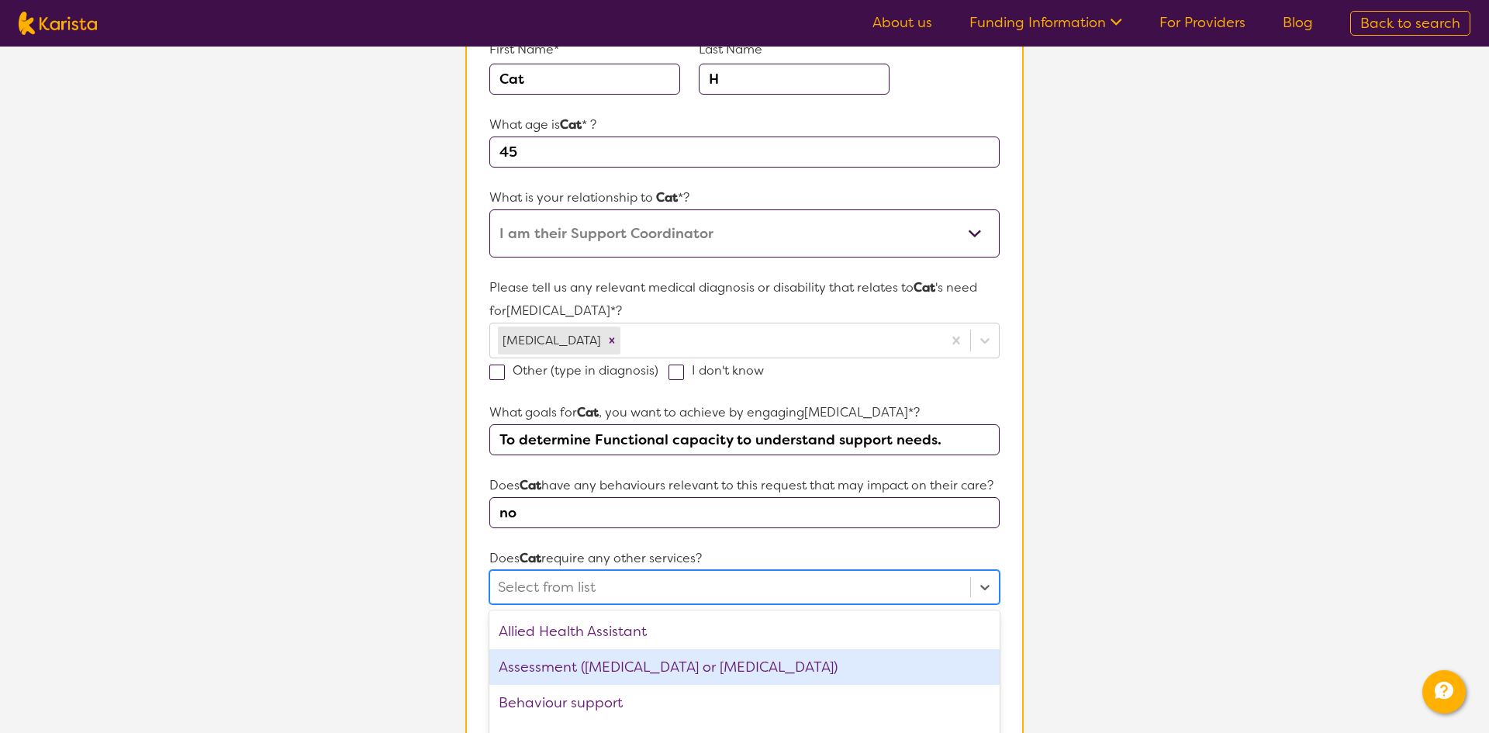
click at [574, 586] on div "option Assessment (ADHD or Autism) focused, 2 of 21. 21 results available. Use …" at bounding box center [744, 587] width 510 height 34
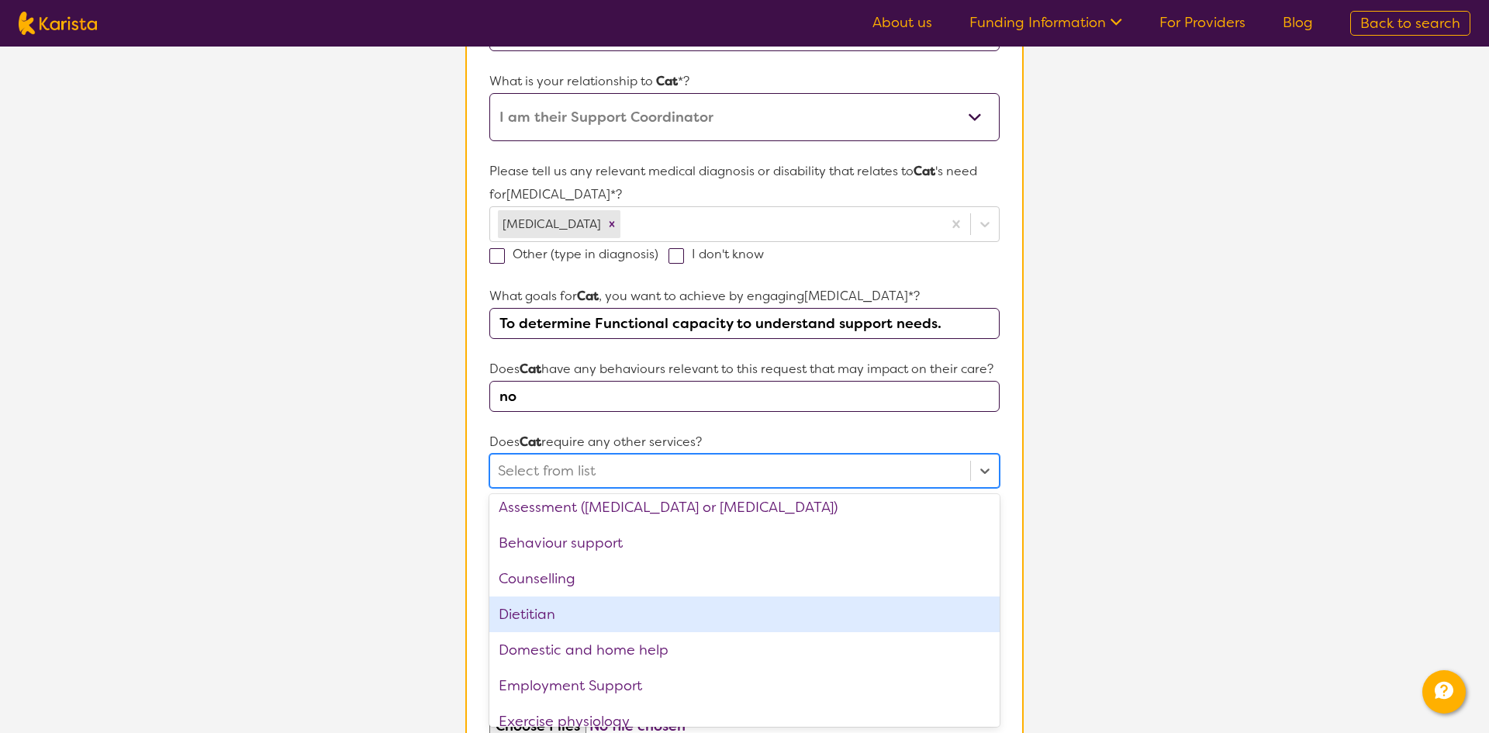
scroll to position [44, 0]
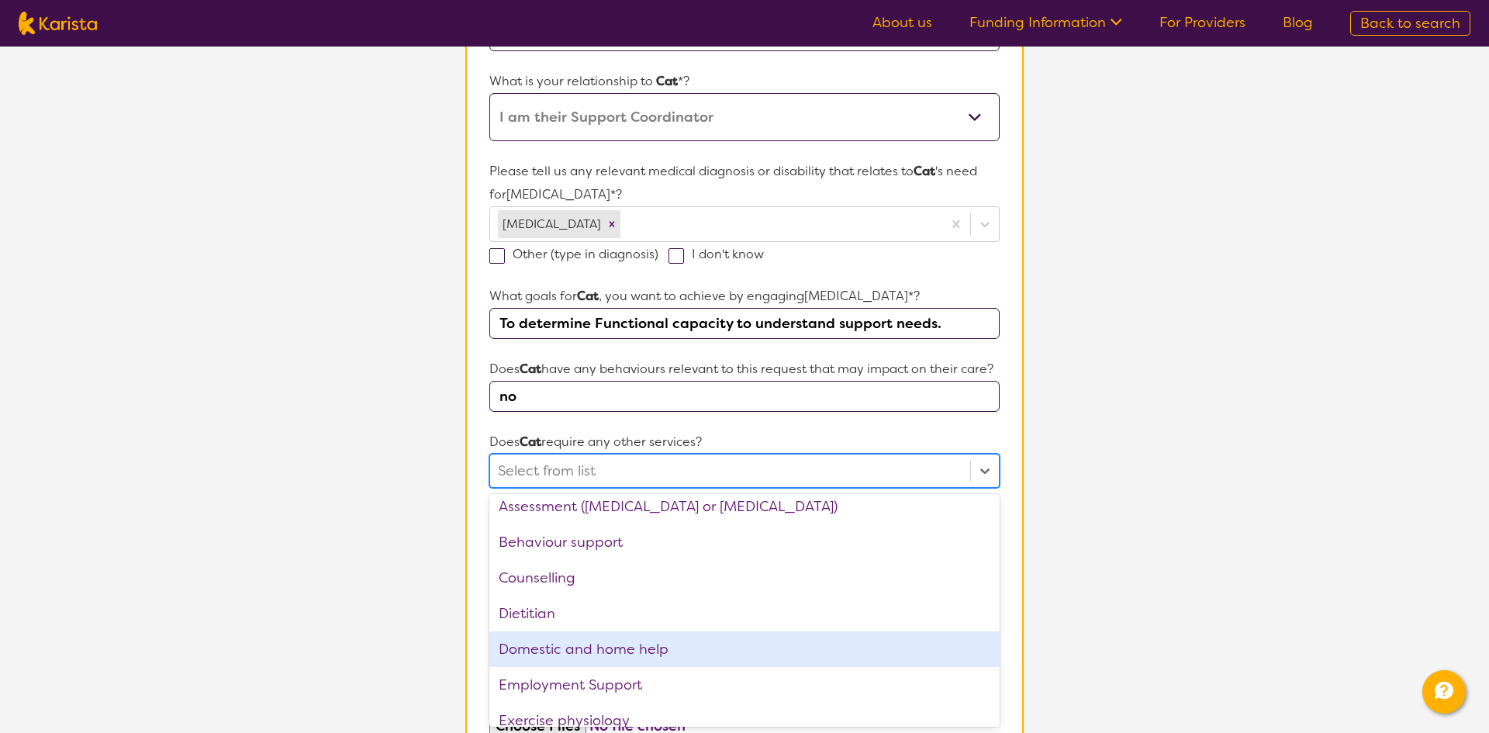
click at [559, 648] on div "Domestic and home help" at bounding box center [744, 649] width 510 height 36
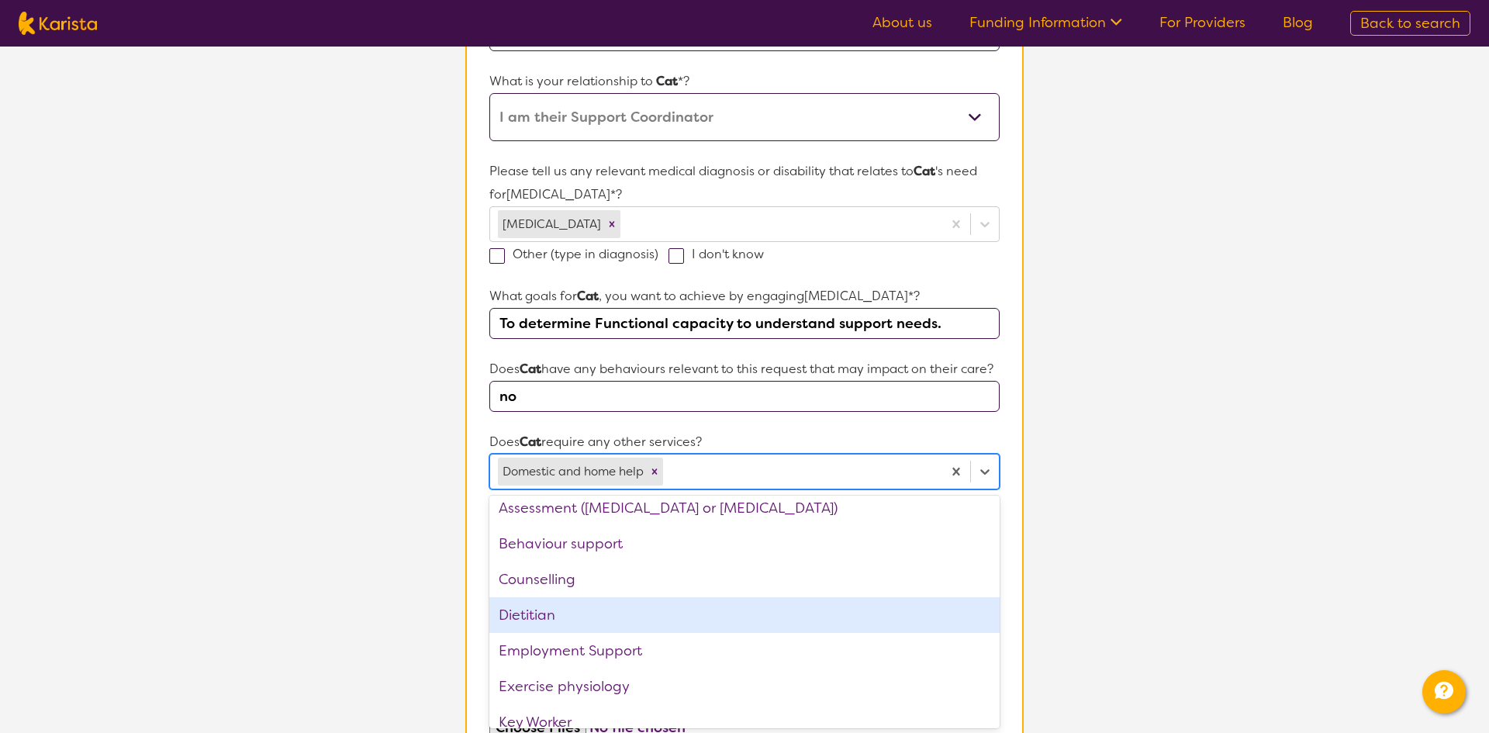
click at [435, 581] on section "L About You 2 Participant Details 3 Confirmation Participant Details & Service …" at bounding box center [744, 379] width 1489 height 1323
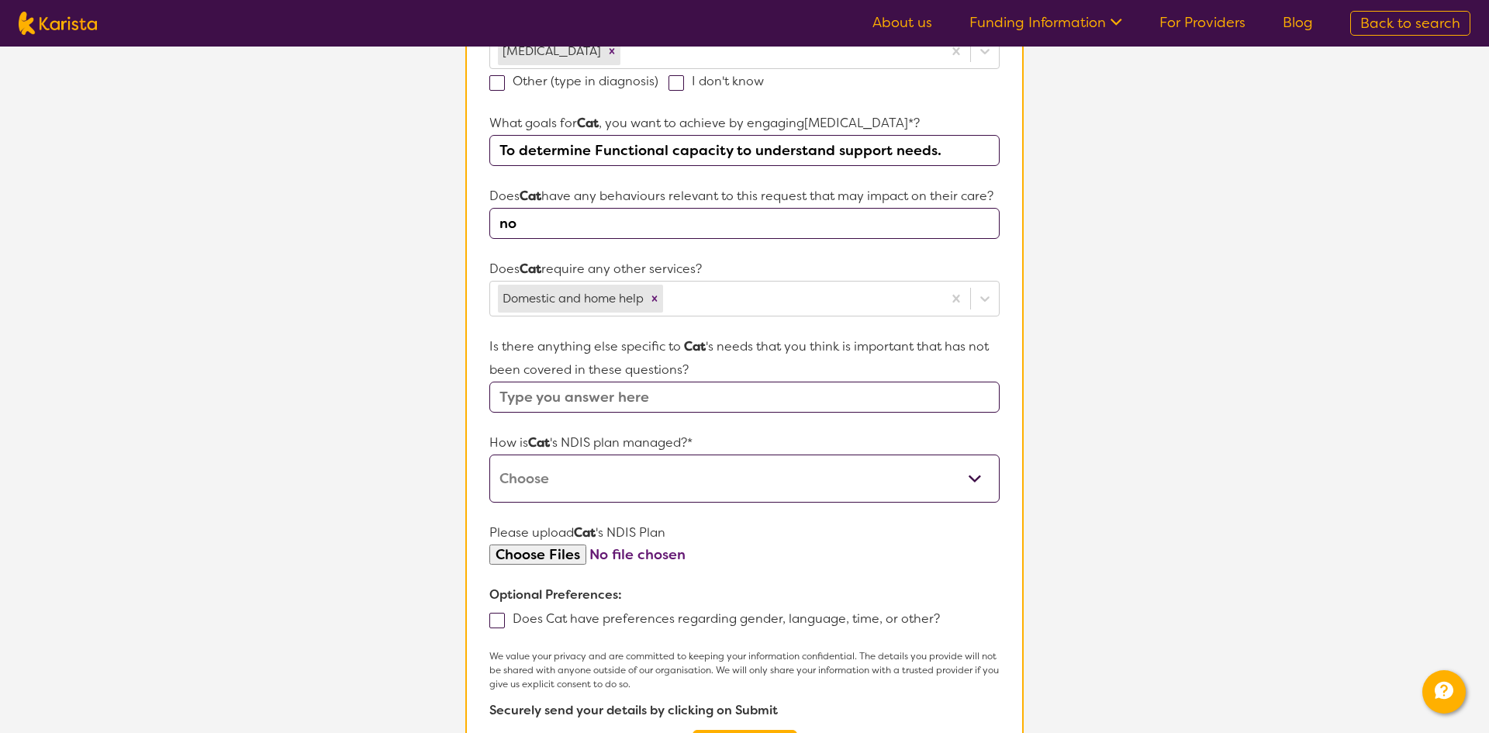
scroll to position [520, 0]
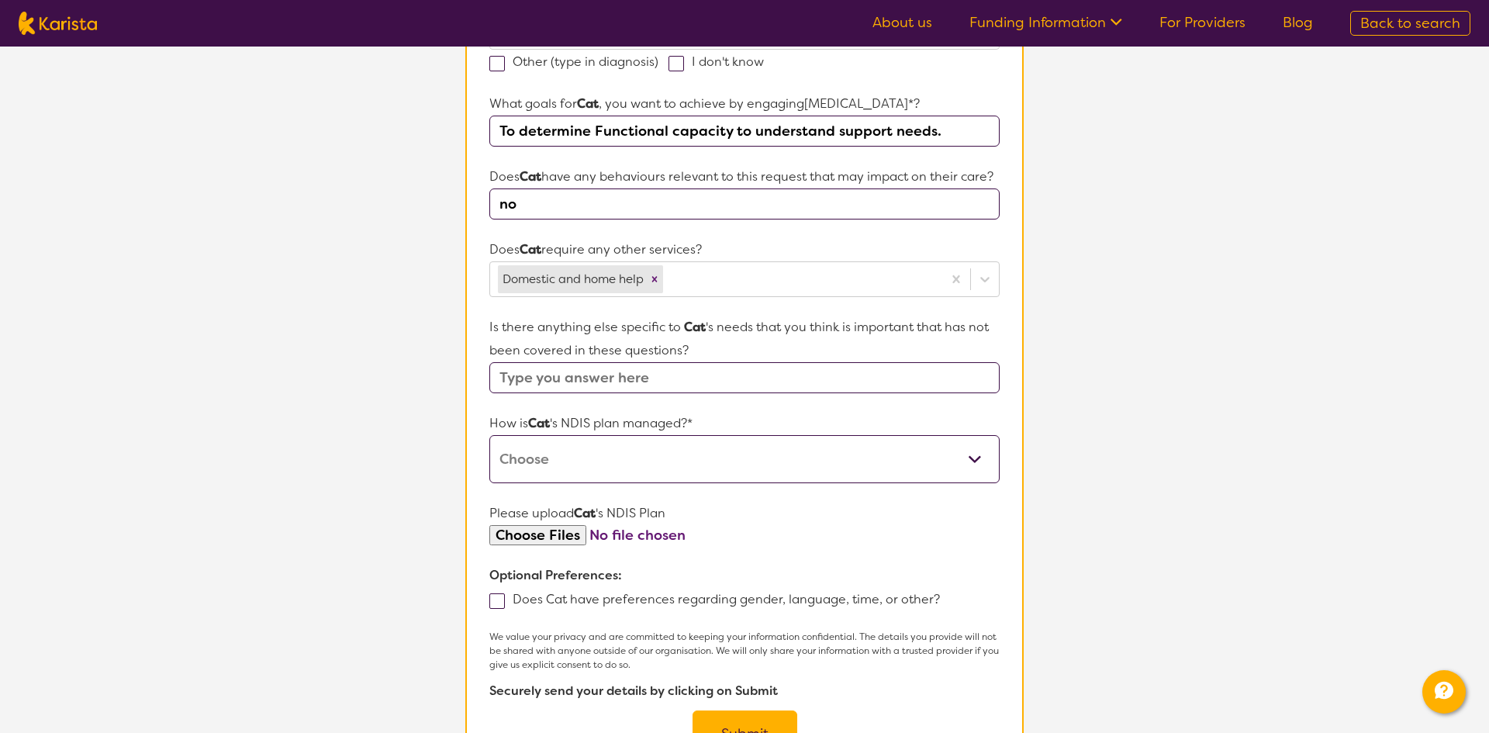
click at [542, 465] on select "Self-managed NDIS plan Managed by a registered plan management provider (not th…" at bounding box center [744, 459] width 510 height 48
select select "Plan Managed"
click at [489, 435] on select "Self-managed NDIS plan Managed by a registered plan management provider (not th…" at bounding box center [744, 459] width 510 height 48
click at [396, 546] on section "L About You 2 Participant Details 3 Confirmation Participant Details & Service …" at bounding box center [744, 187] width 1489 height 1323
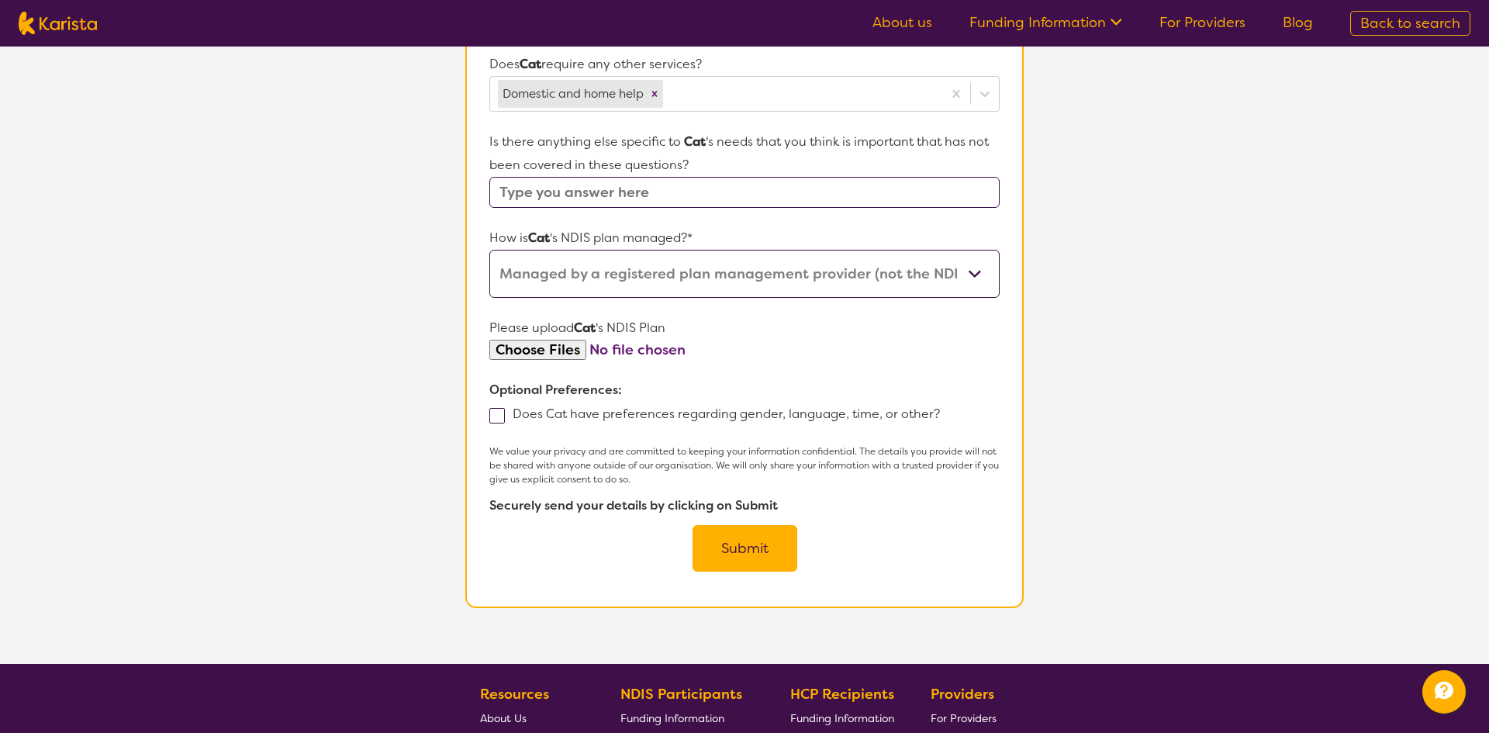
scroll to position [709, 0]
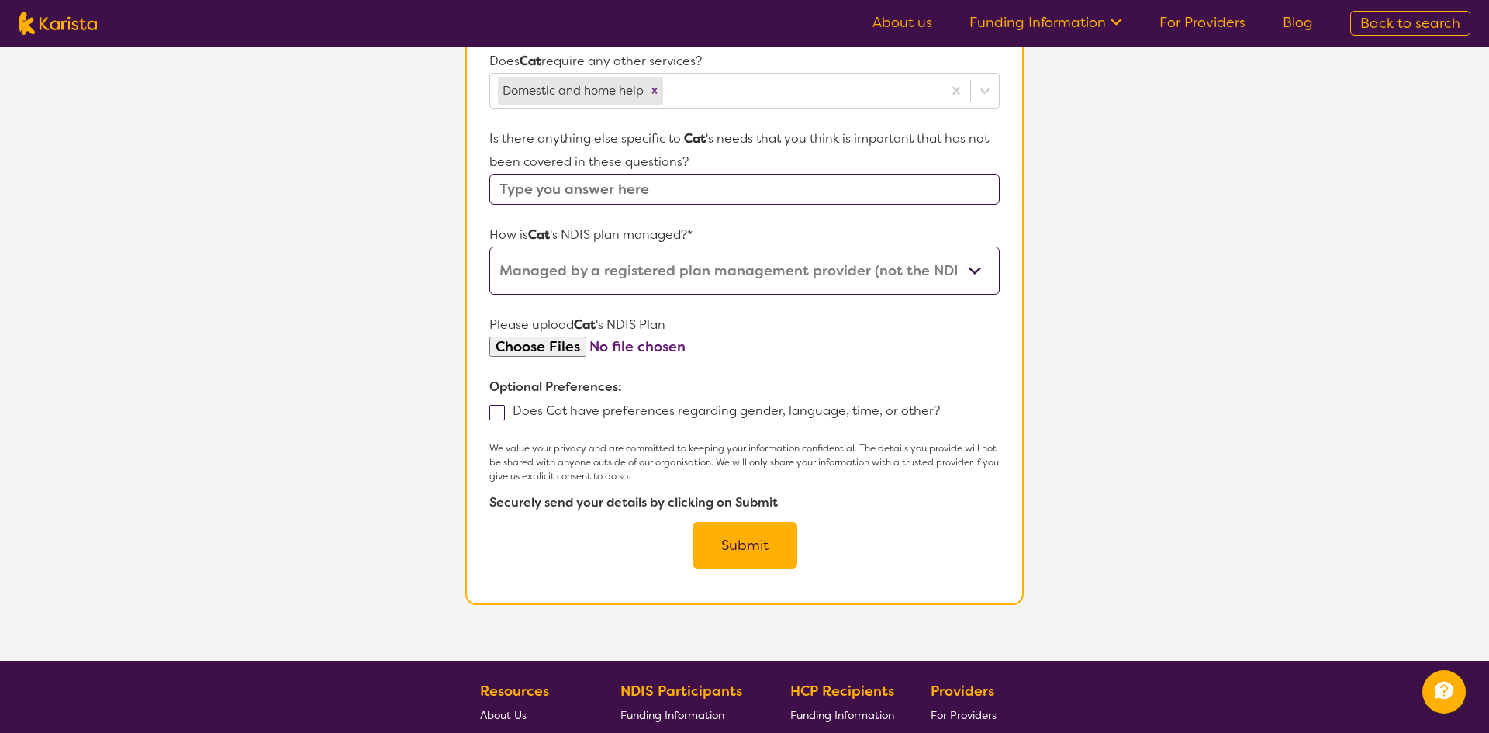
drag, startPoint x: 759, startPoint y: 548, endPoint x: 750, endPoint y: 533, distance: 18.1
click at [759, 548] on button "Submit" at bounding box center [745, 545] width 105 height 47
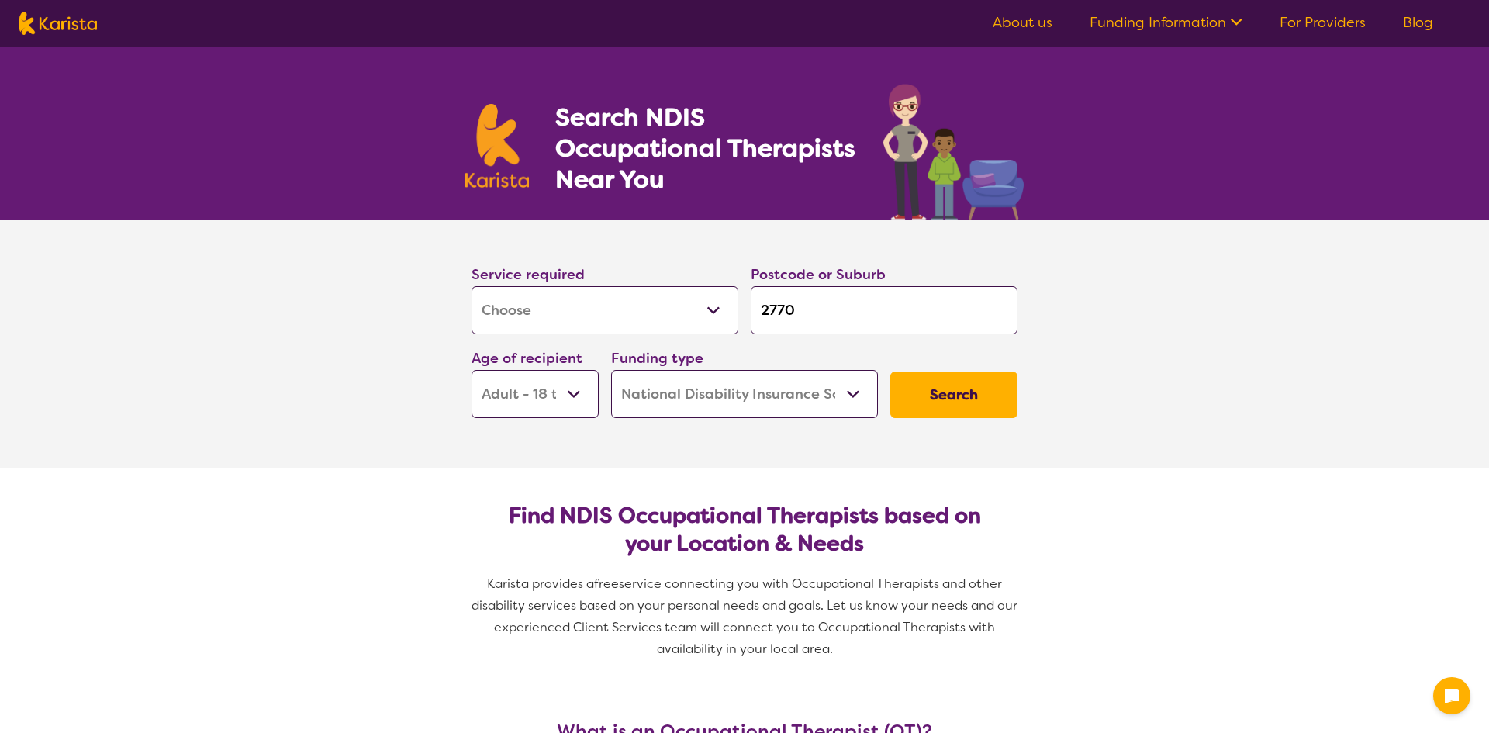
select select "[MEDICAL_DATA]"
select select "AD"
select select "NDIS"
select select "[MEDICAL_DATA]"
select select "AD"
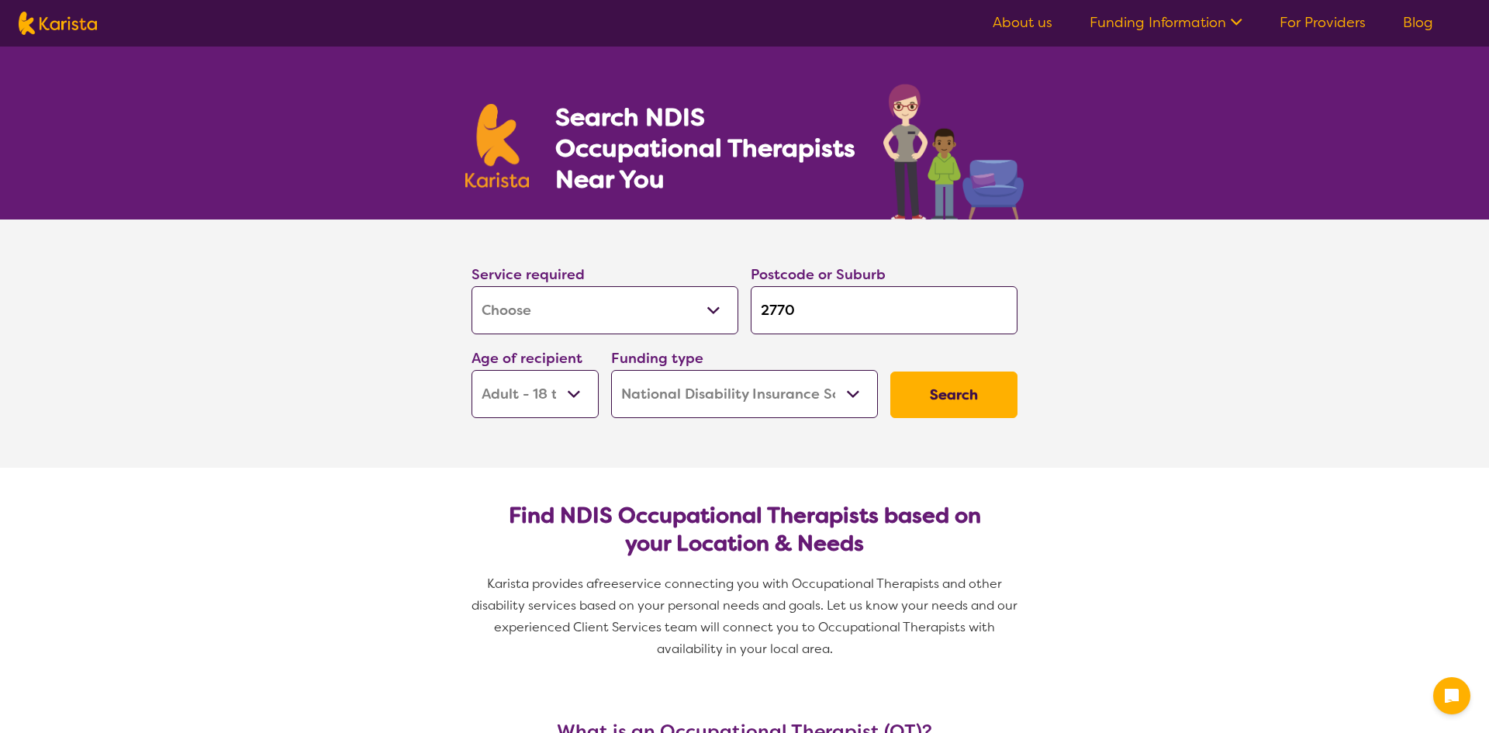
select select "NDIS"
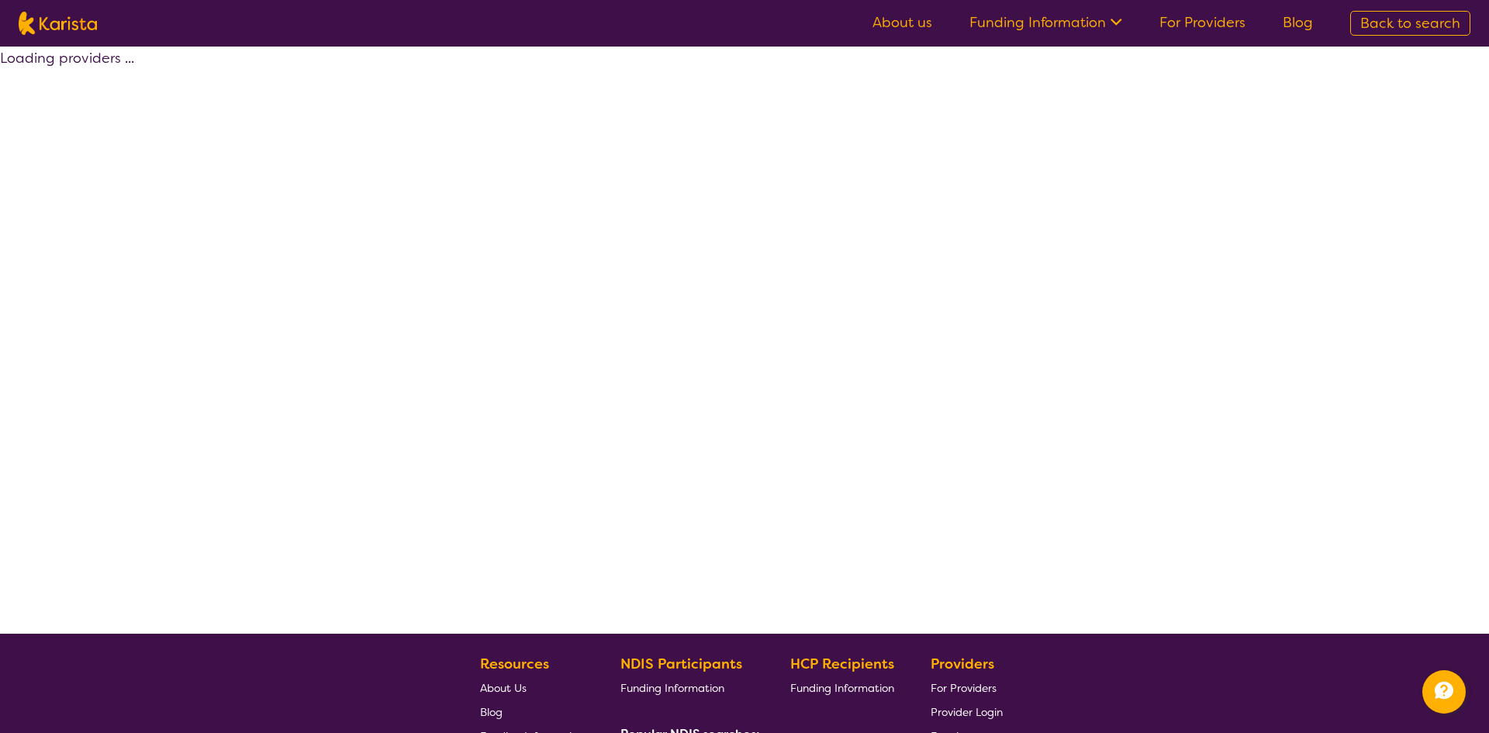
select select "by_score"
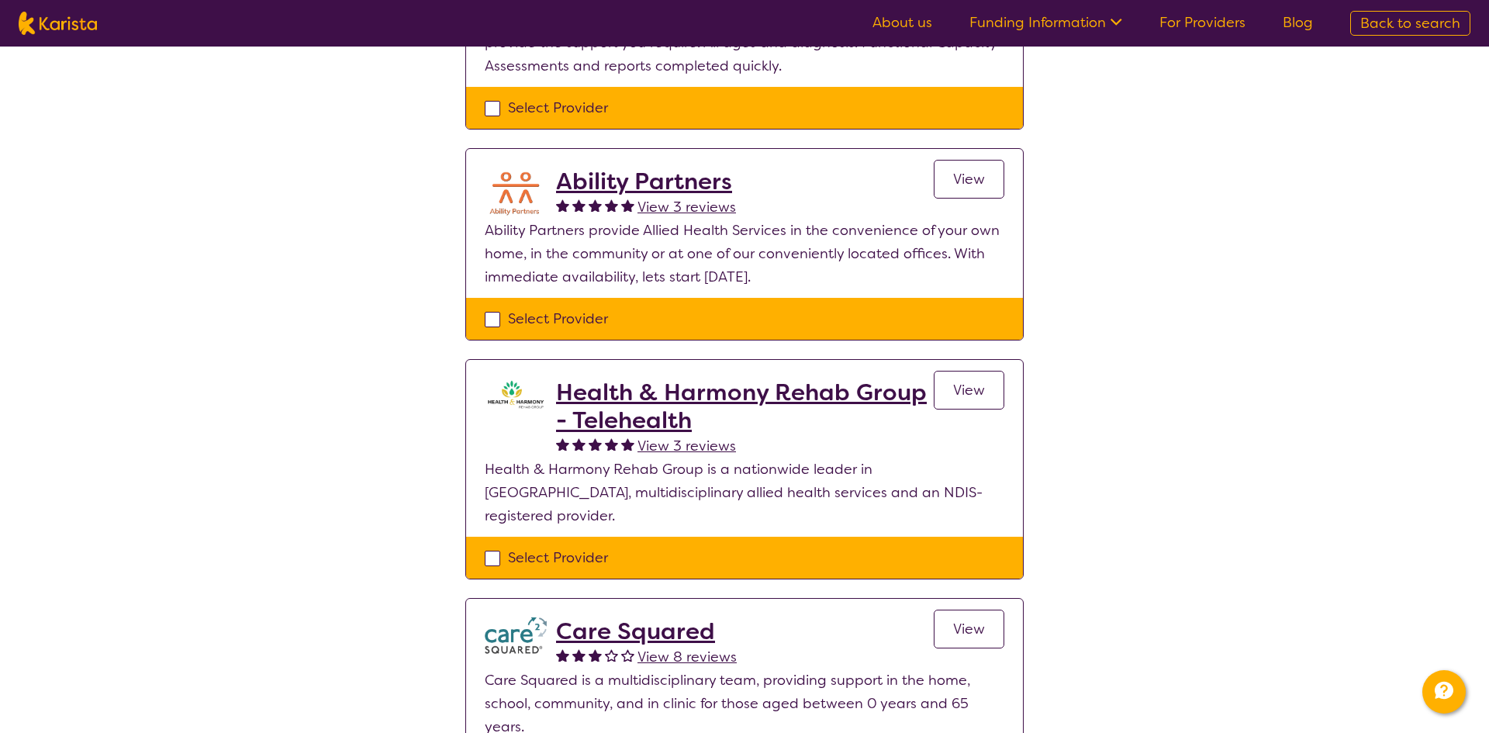
scroll to position [1185, 0]
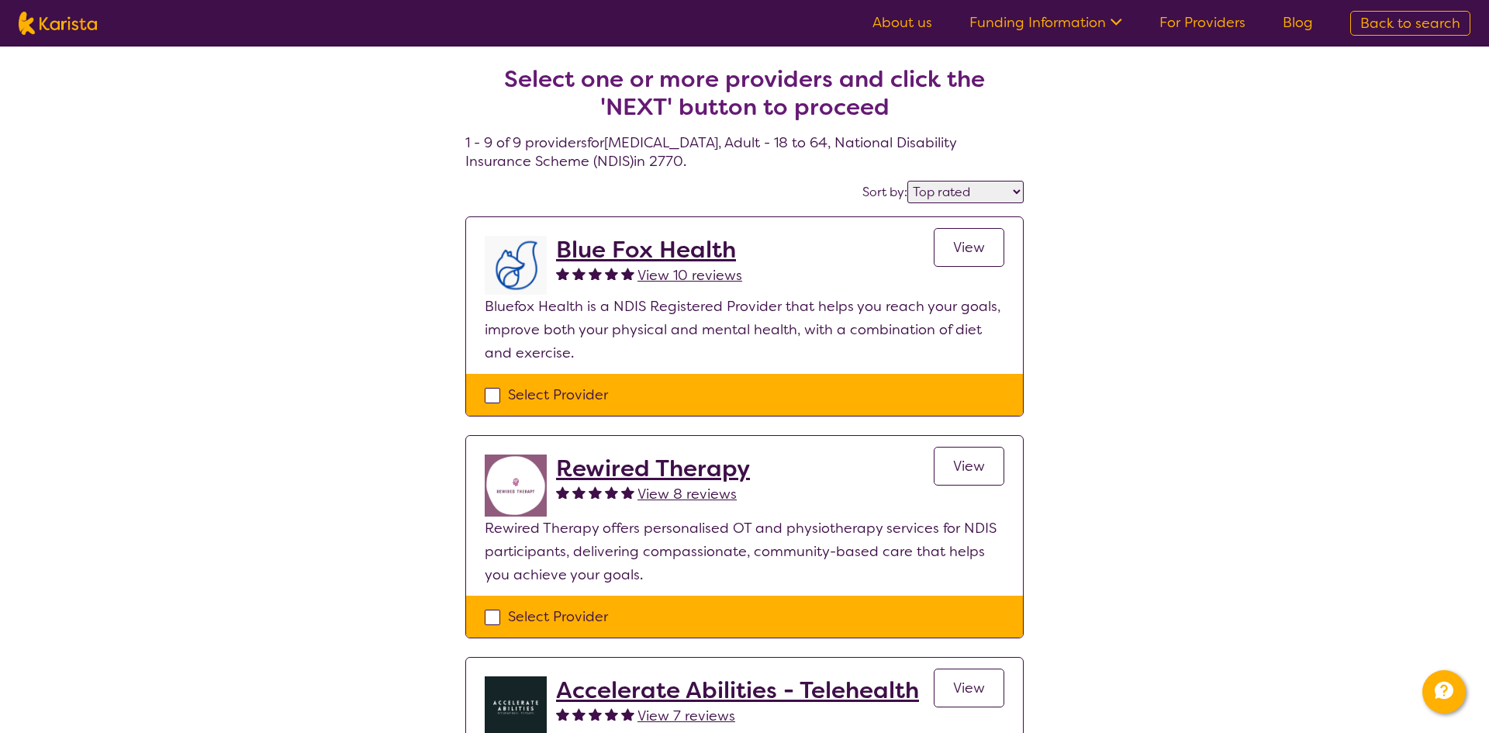
select select "by_score"
